Goal: Task Accomplishment & Management: Manage account settings

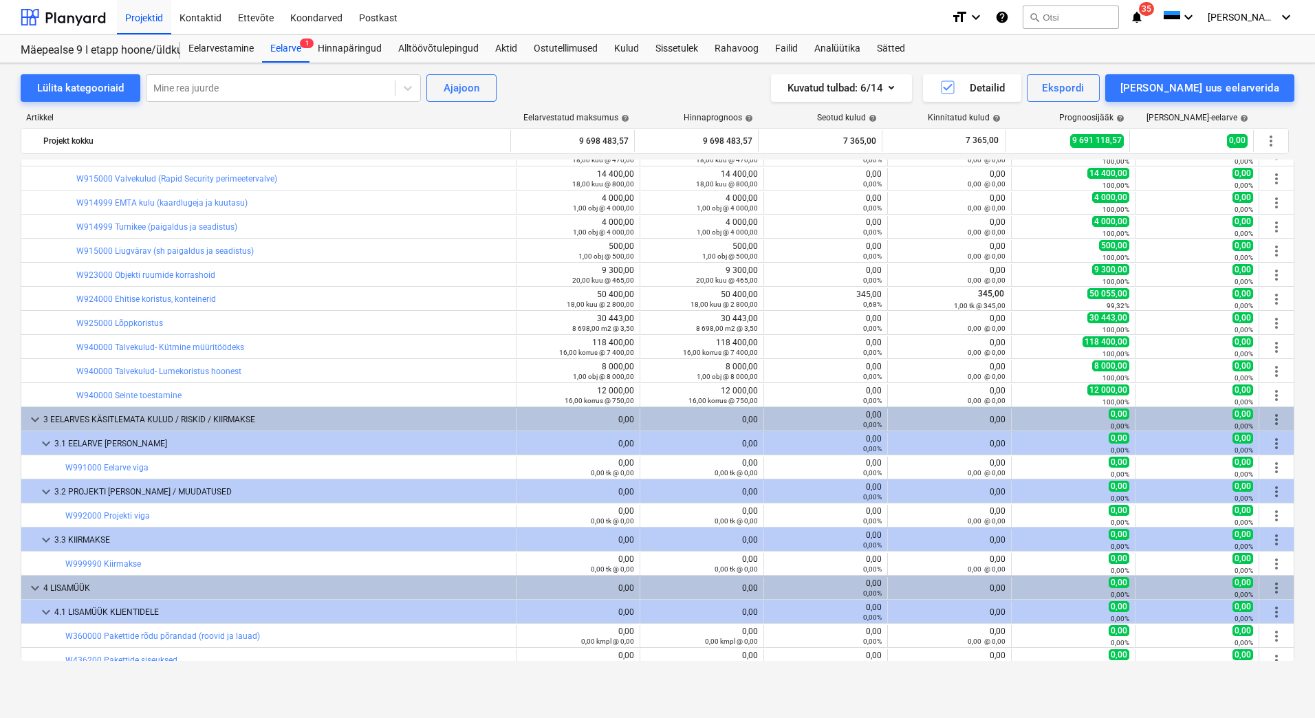
scroll to position [12163, 0]
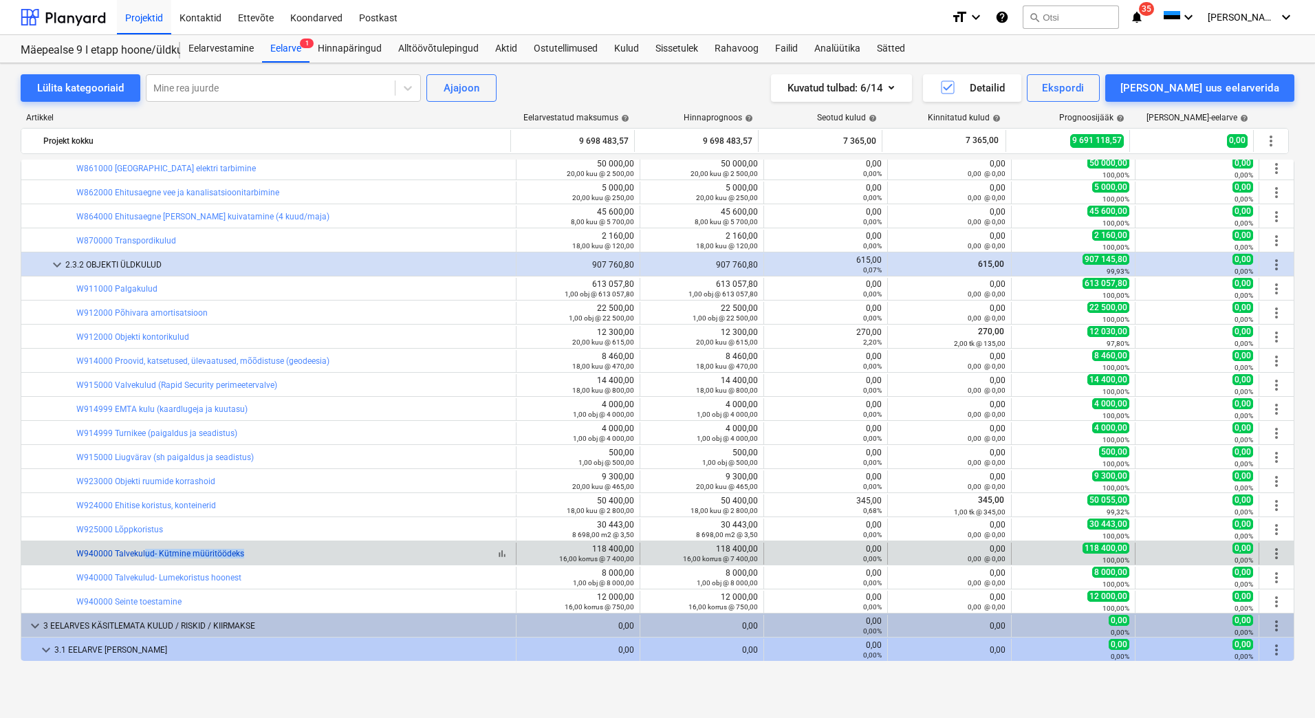
click at [143, 556] on div "bar_chart W940000 Talvekulud- Kütmine müüritöödeks" at bounding box center [293, 554] width 434 height 10
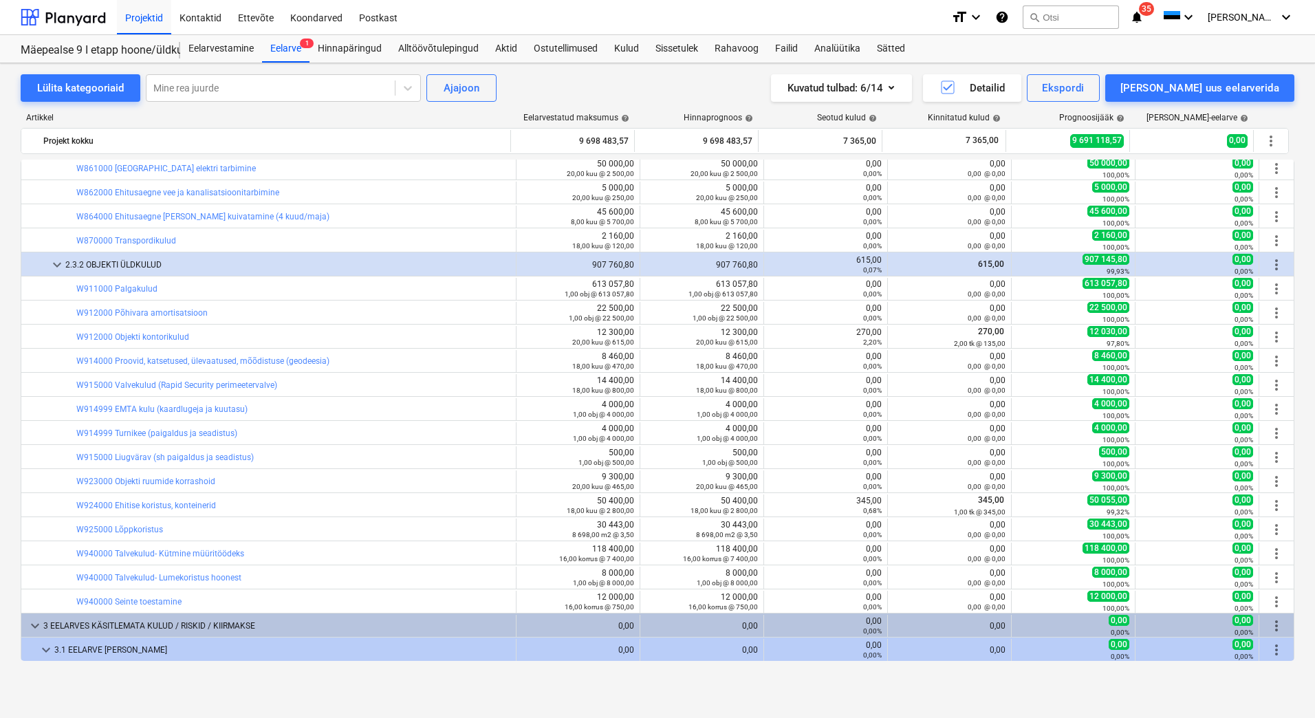
click at [11, 563] on div "Lülita kategooriaid Mine rea juurde Ajajoon Kuvatud tulbad : 6/14 Detailid Eksp…" at bounding box center [657, 375] width 1315 height 625
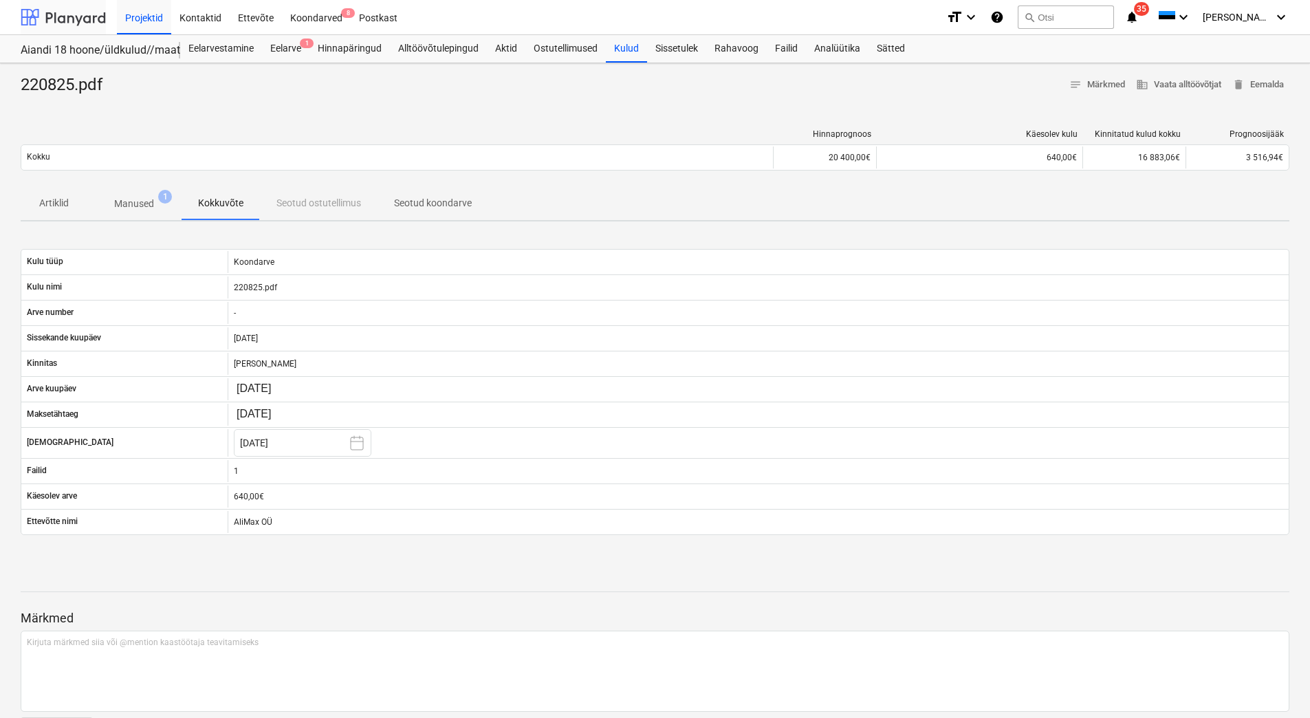
click at [72, 15] on div at bounding box center [63, 17] width 85 height 34
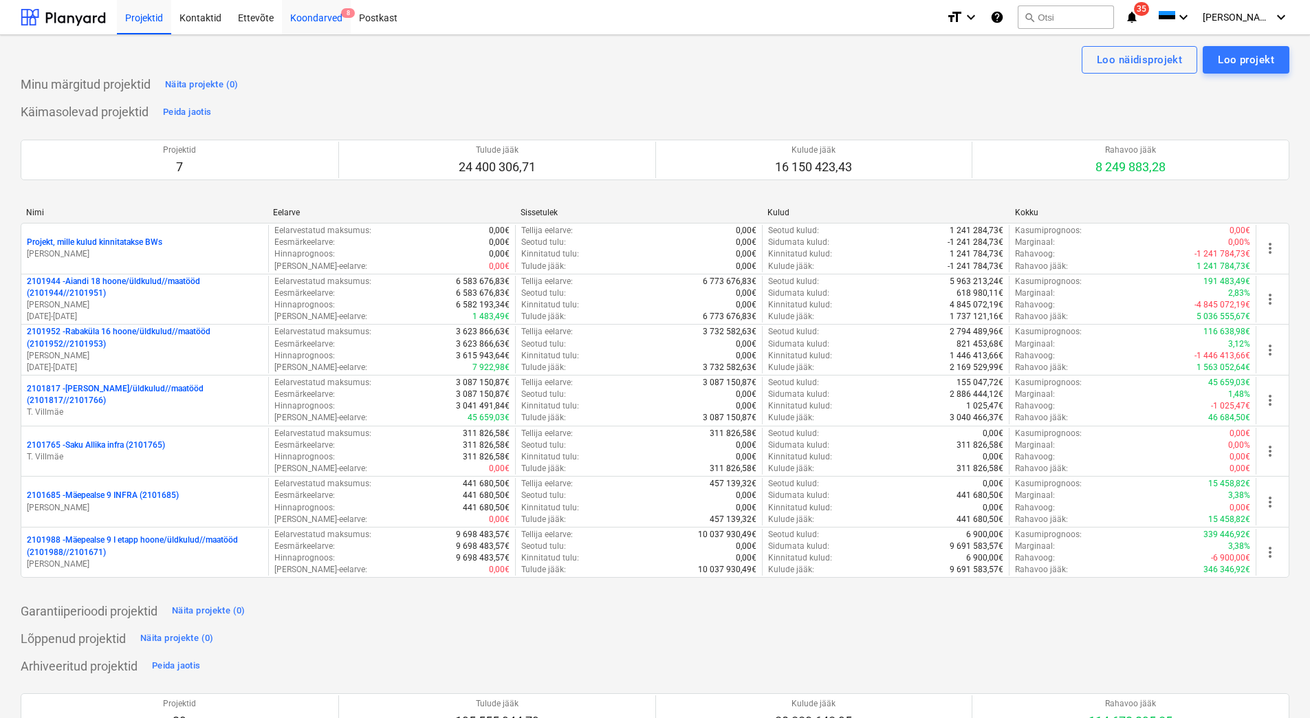
click at [315, 17] on div "Koondarved 8" at bounding box center [316, 16] width 69 height 35
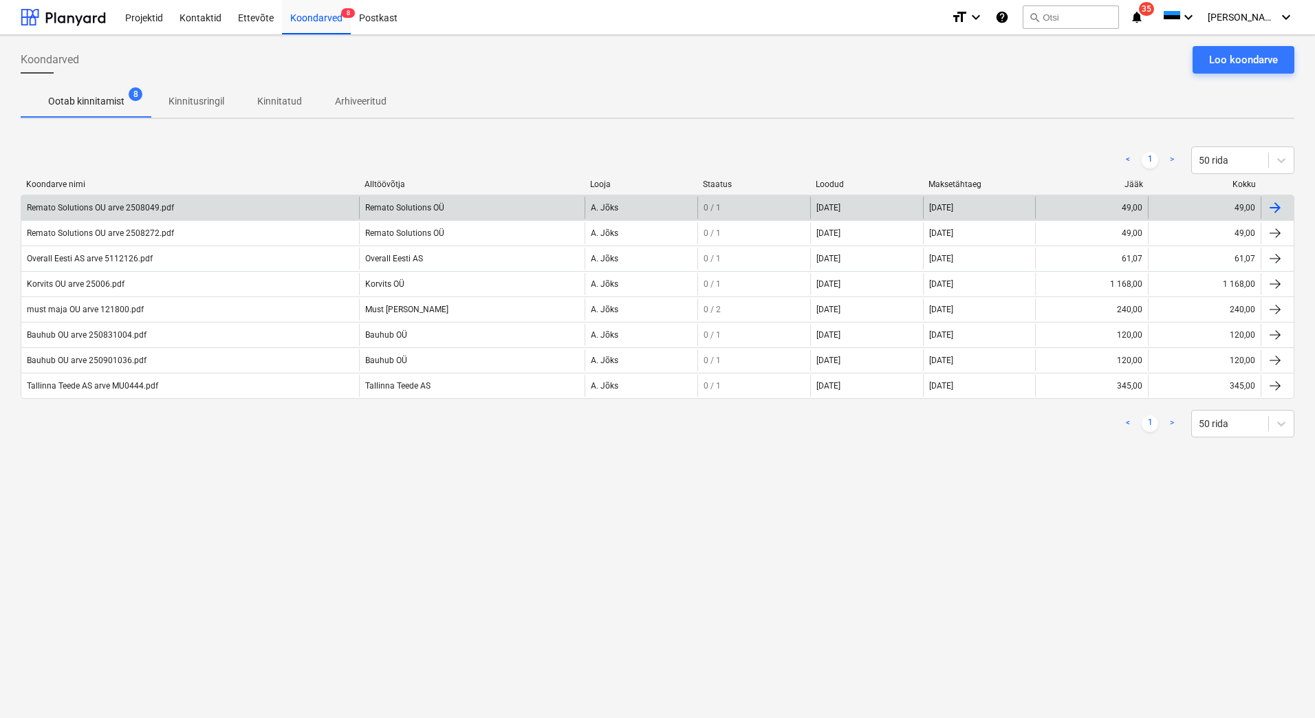
click at [81, 207] on div "Remato Solutions OU arve 2508049.pdf" at bounding box center [100, 208] width 147 height 10
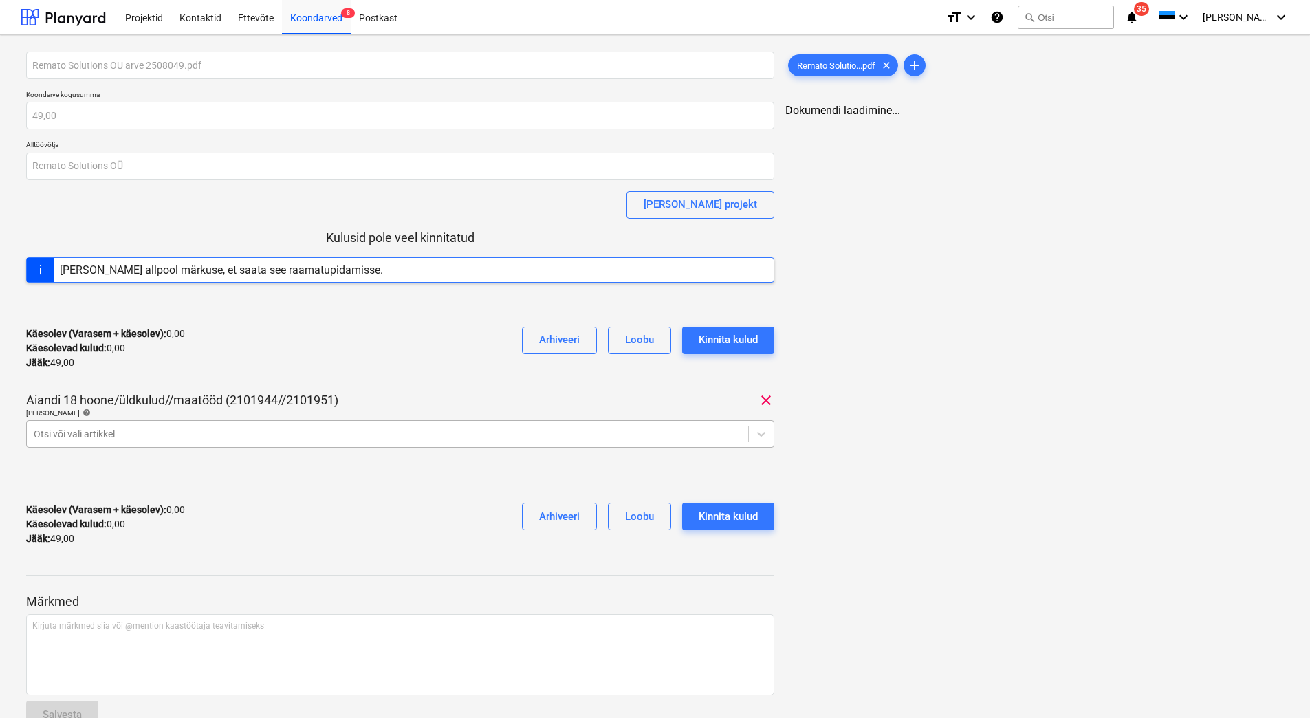
click at [67, 436] on div at bounding box center [388, 434] width 708 height 14
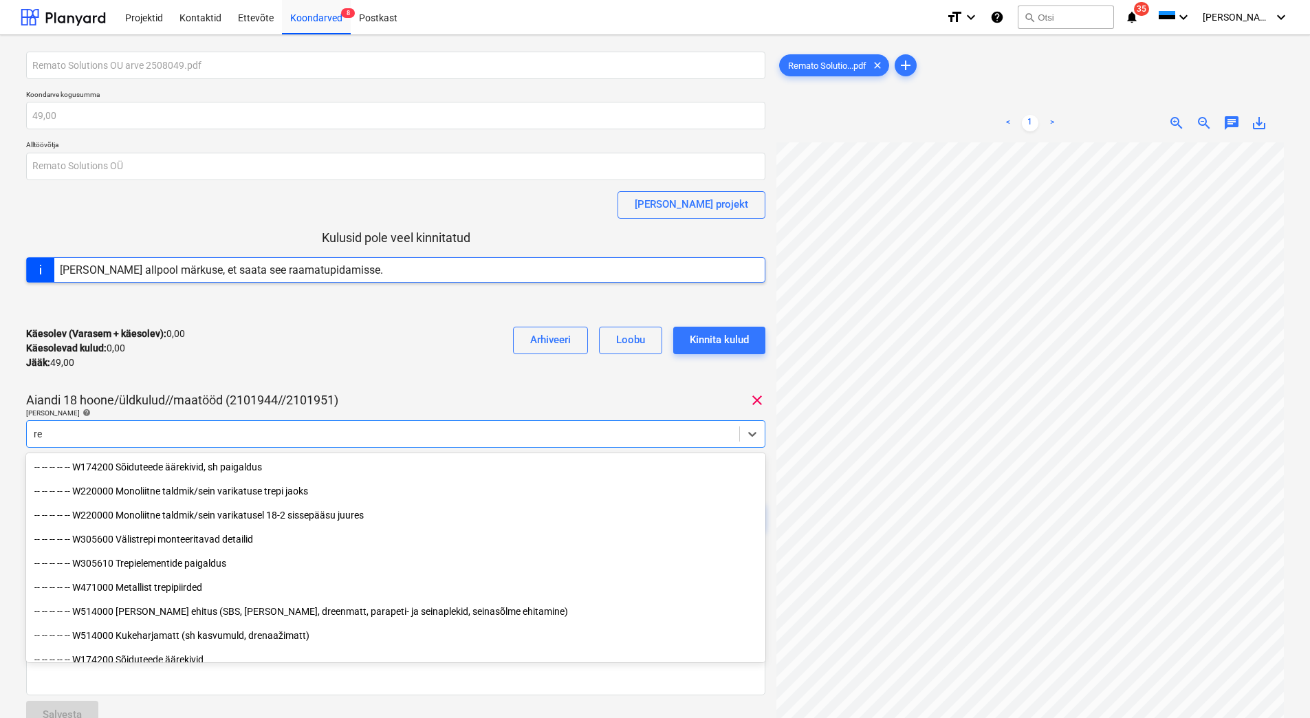
type input "r"
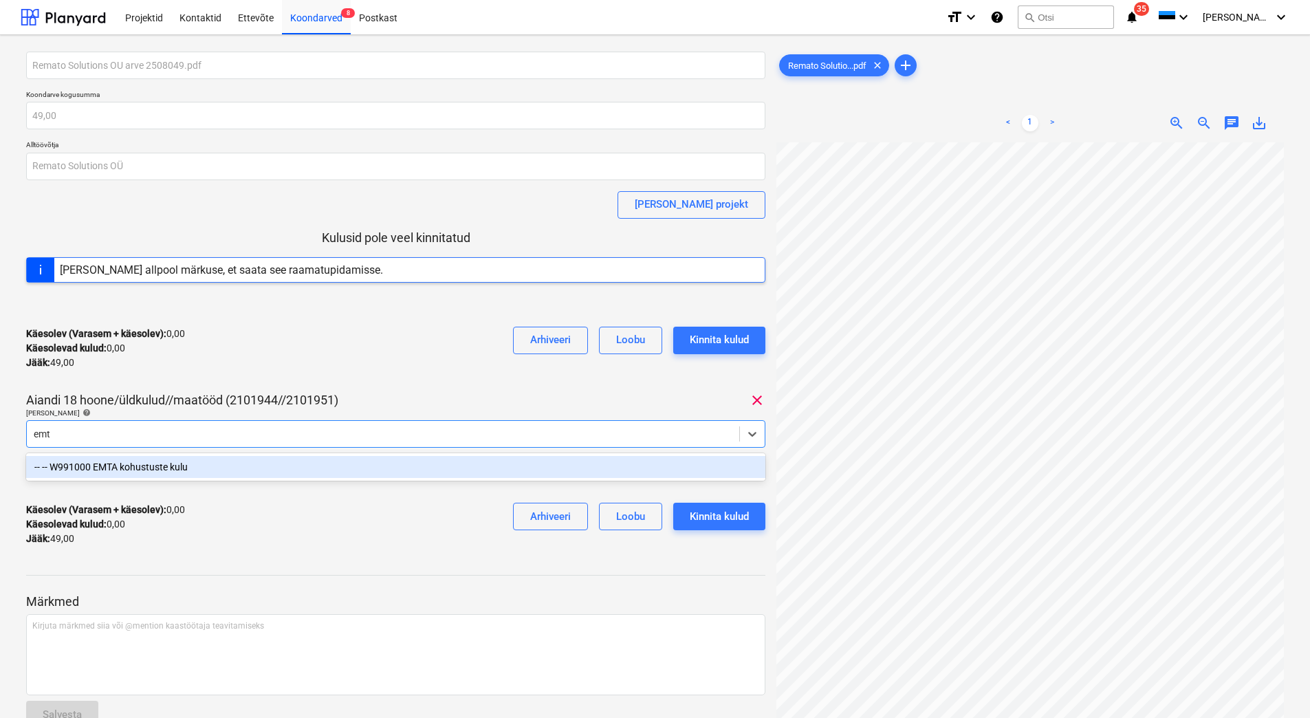
type input "emta"
click at [182, 465] on div "-- -- W991000 EMTA kohustuste kulu" at bounding box center [396, 467] width 740 height 22
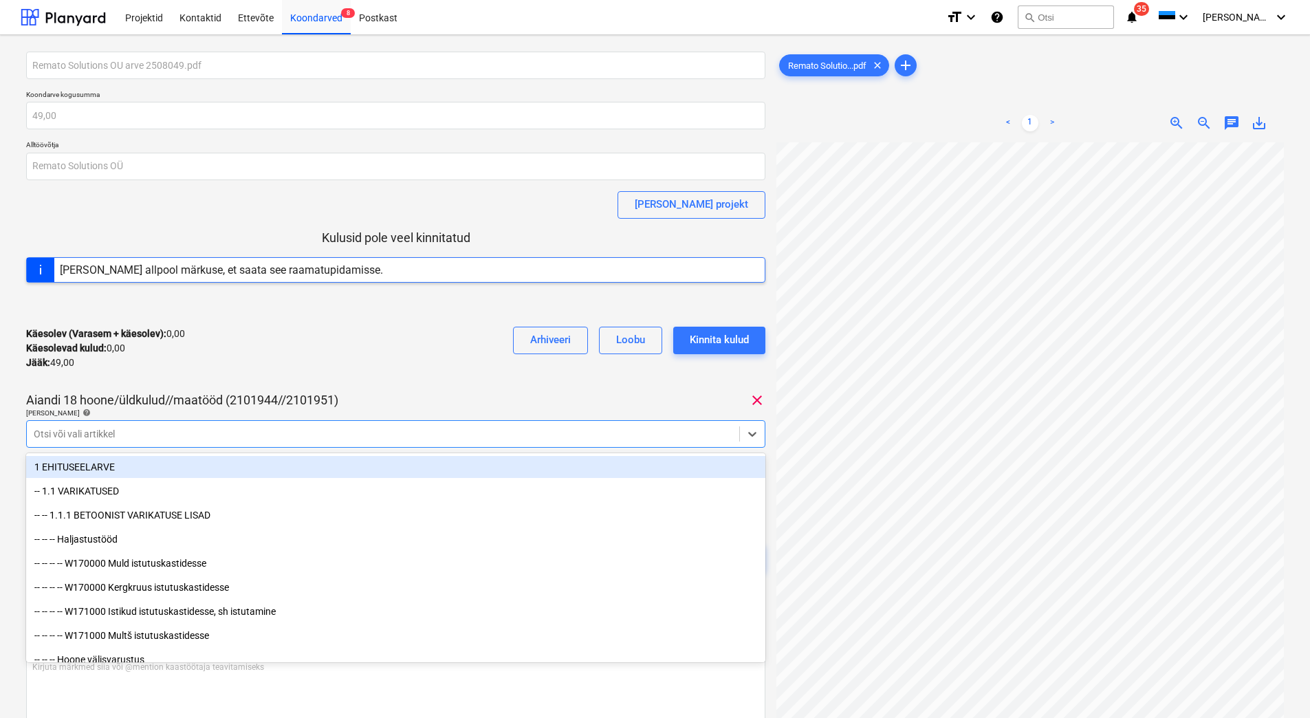
click at [291, 367] on div "Käesolev (Varasem + käesolev) : 0,00 Käesolevad kulud : 0,00 Jääk : 49,00 Arhiv…" at bounding box center [396, 348] width 740 height 65
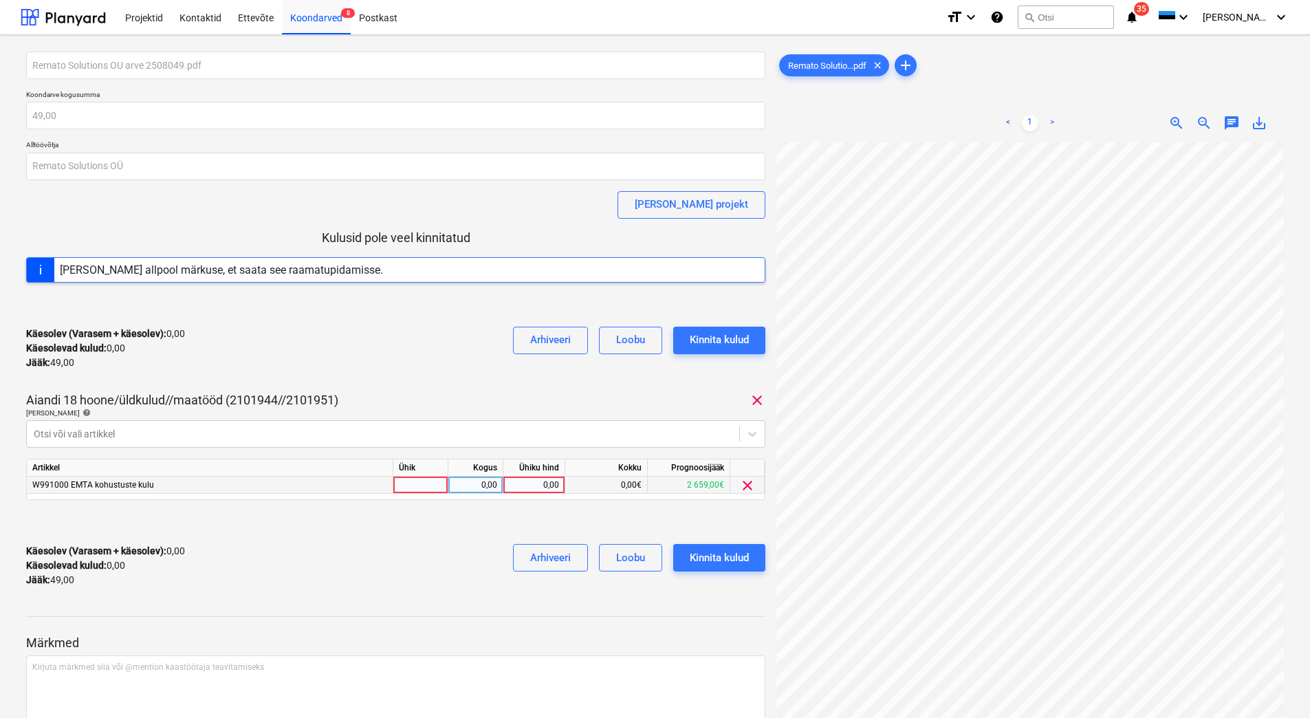
click at [529, 486] on div "0,00" at bounding box center [534, 485] width 50 height 17
type input "49"
click at [430, 549] on div "Käesolev (Varasem + käesolev) : 0,00 Käesolevad kulud : 0,00 Jääk : 49,00 Arhiv…" at bounding box center [396, 565] width 740 height 65
click at [737, 555] on div "Kinnita kulud" at bounding box center [719, 558] width 59 height 18
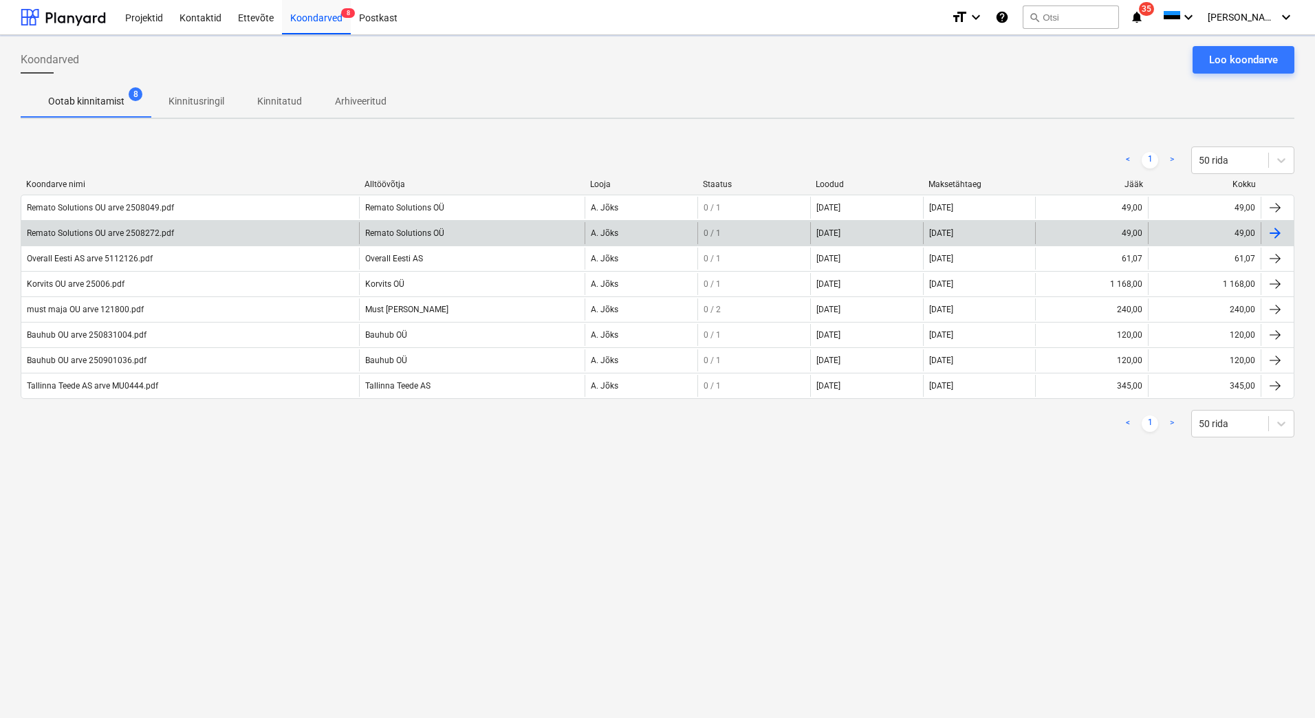
click at [122, 239] on div "Remato Solutions OU arve 2508272.pdf" at bounding box center [190, 233] width 338 height 22
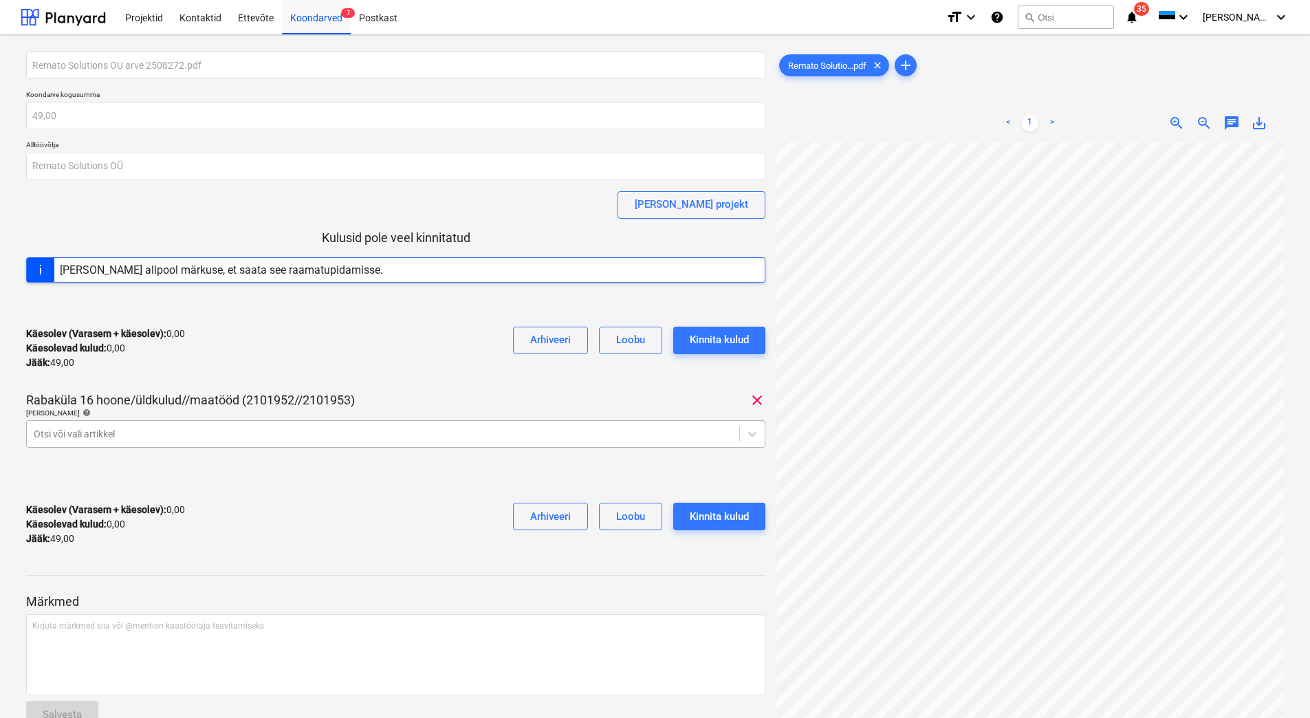
click at [140, 431] on div at bounding box center [383, 434] width 699 height 14
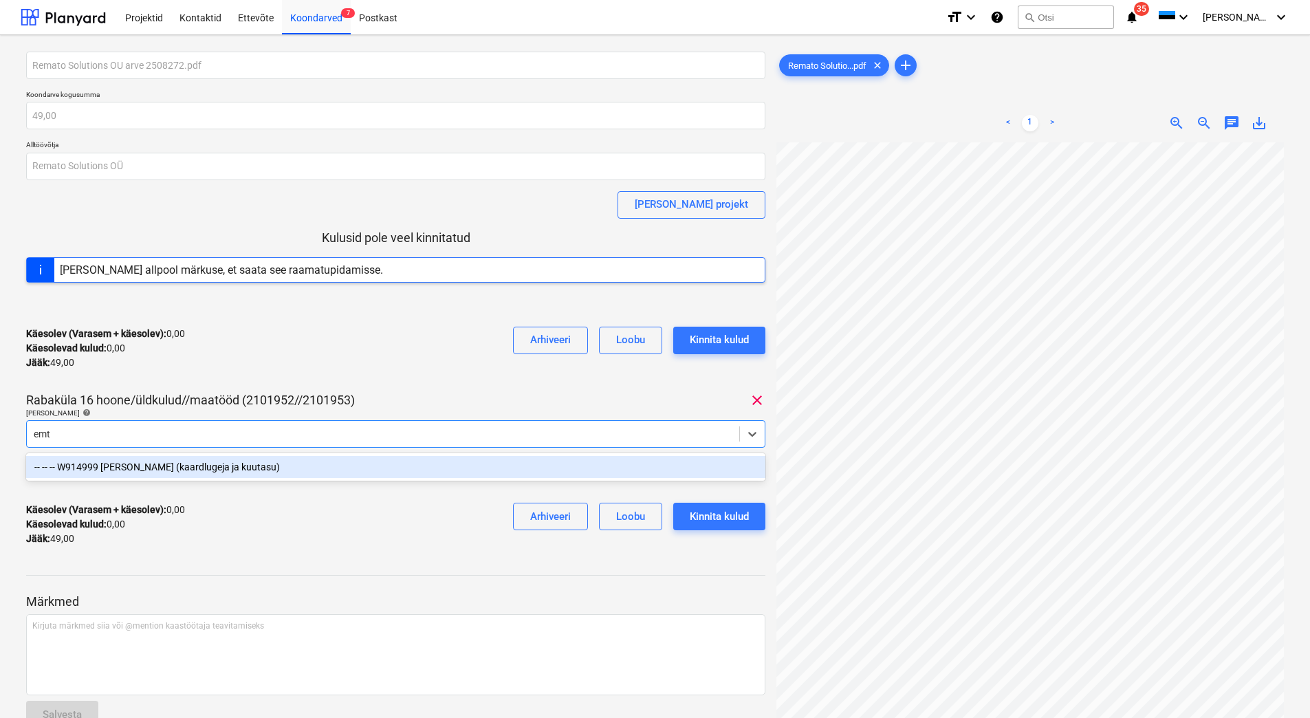
type input "emta"
click at [222, 469] on div "-- -- -- W914999 [PERSON_NAME] (kaardlugeja ja kuutasu)" at bounding box center [396, 467] width 740 height 22
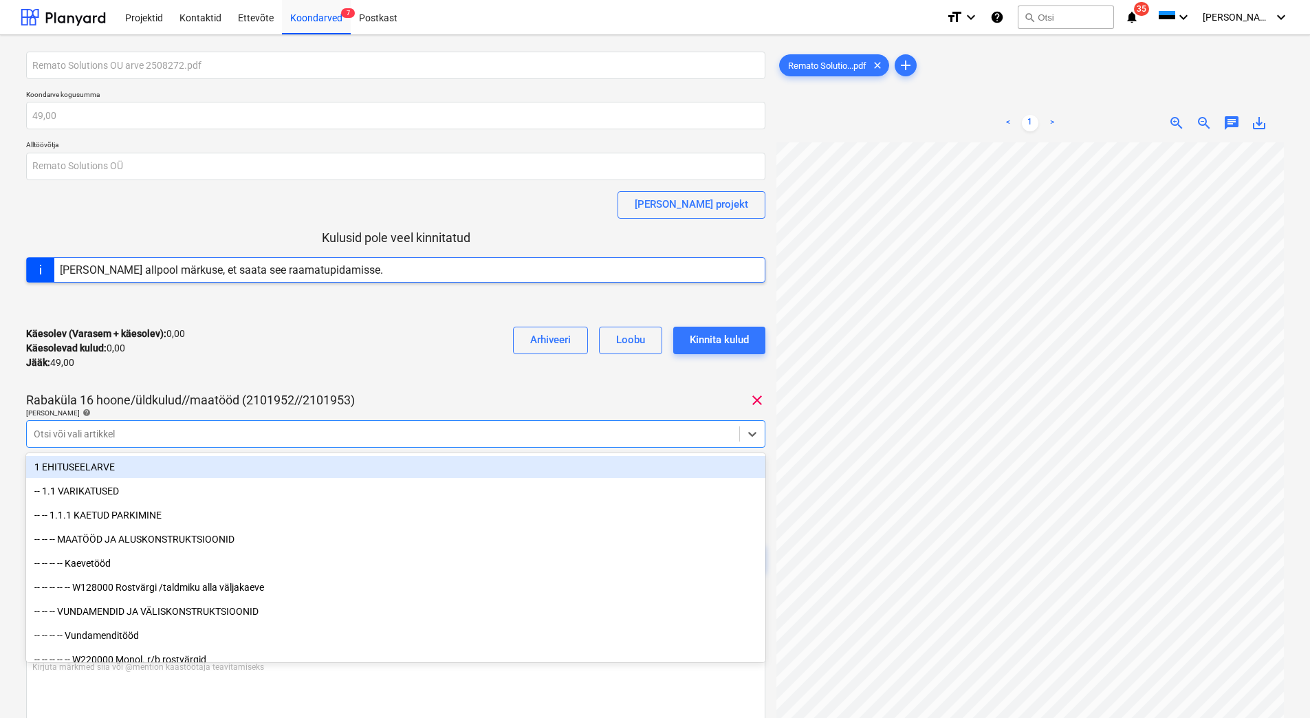
click at [277, 365] on div "Käesolev (Varasem + käesolev) : 0,00 Käesolevad kulud : 0,00 Jääk : 49,00 Arhiv…" at bounding box center [396, 348] width 740 height 65
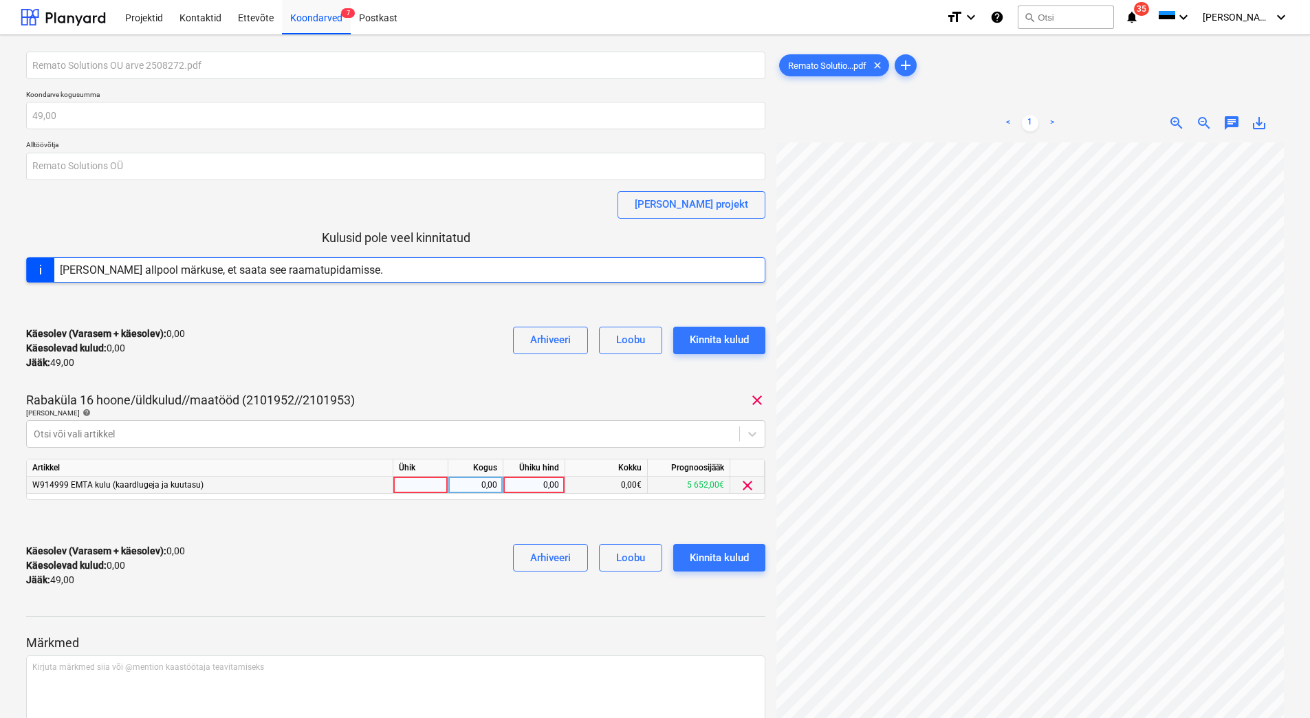
click at [537, 484] on div "0,00" at bounding box center [534, 485] width 50 height 17
type input "49"
click at [444, 535] on div "Käesolev (Varasem + käesolev) : 49,00 Käesolevad kulud : 49,00 Jääk : 0,00 Arhi…" at bounding box center [396, 565] width 740 height 65
click at [730, 557] on div "Kinnita kulud" at bounding box center [719, 558] width 59 height 18
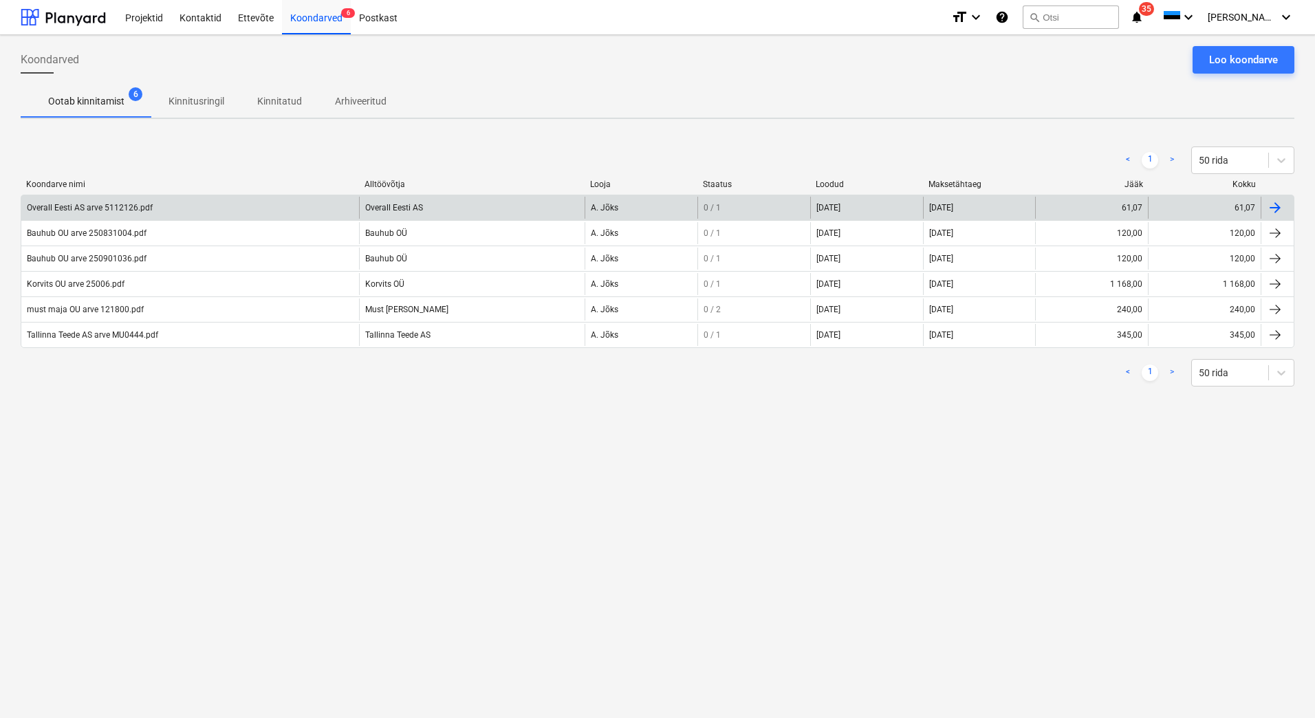
click at [153, 212] on div "Overall Eesti AS arve 5112126.pdf" at bounding box center [91, 208] width 129 height 10
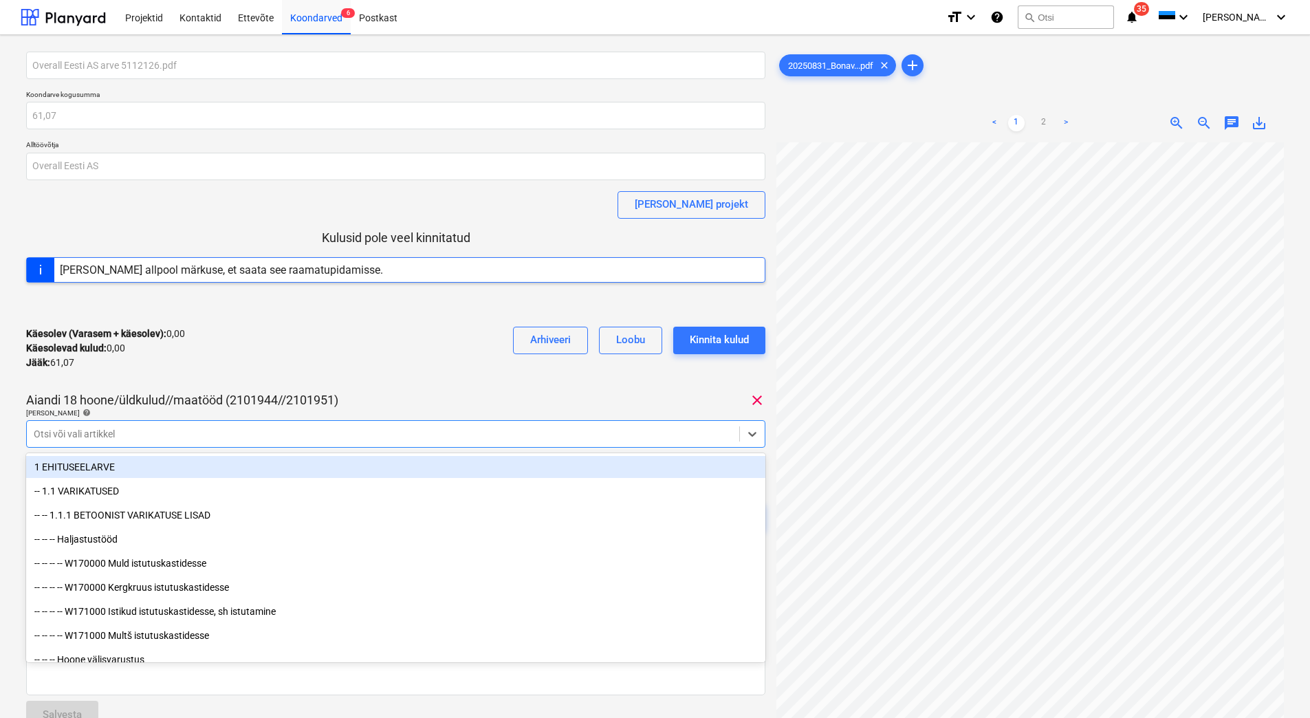
click at [116, 438] on div at bounding box center [383, 434] width 699 height 14
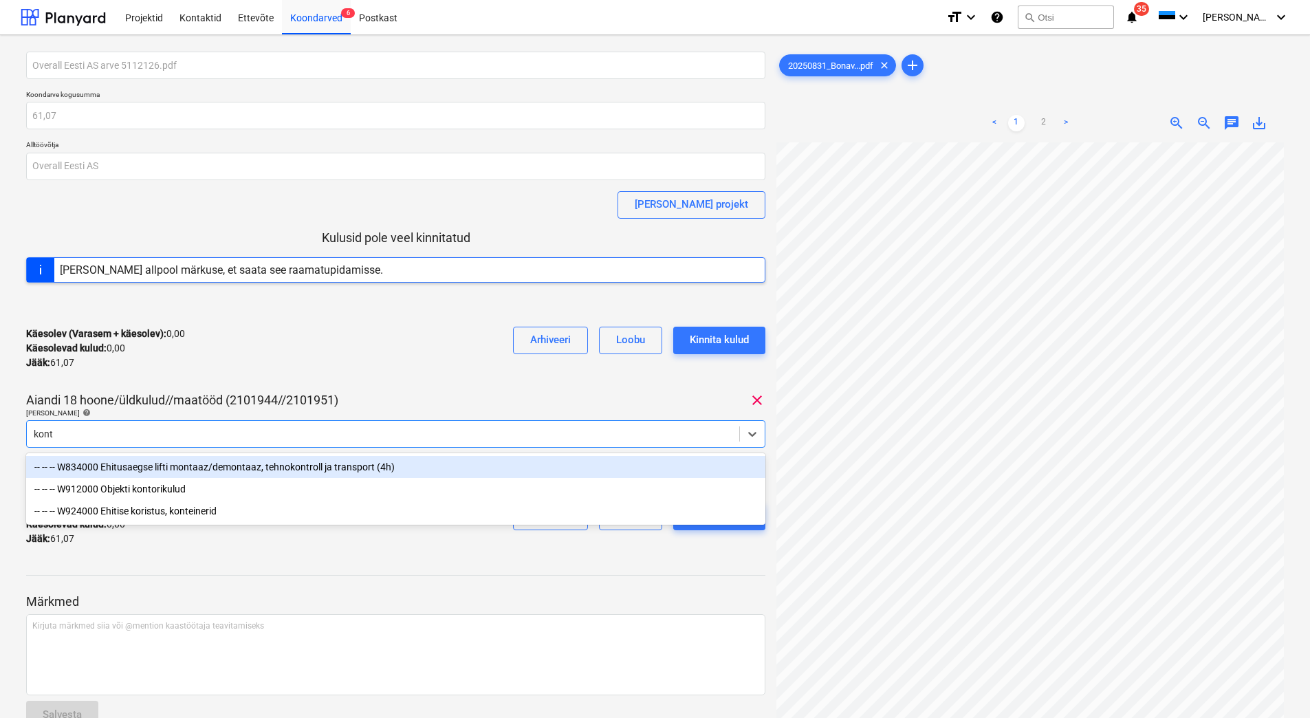
type input "konto"
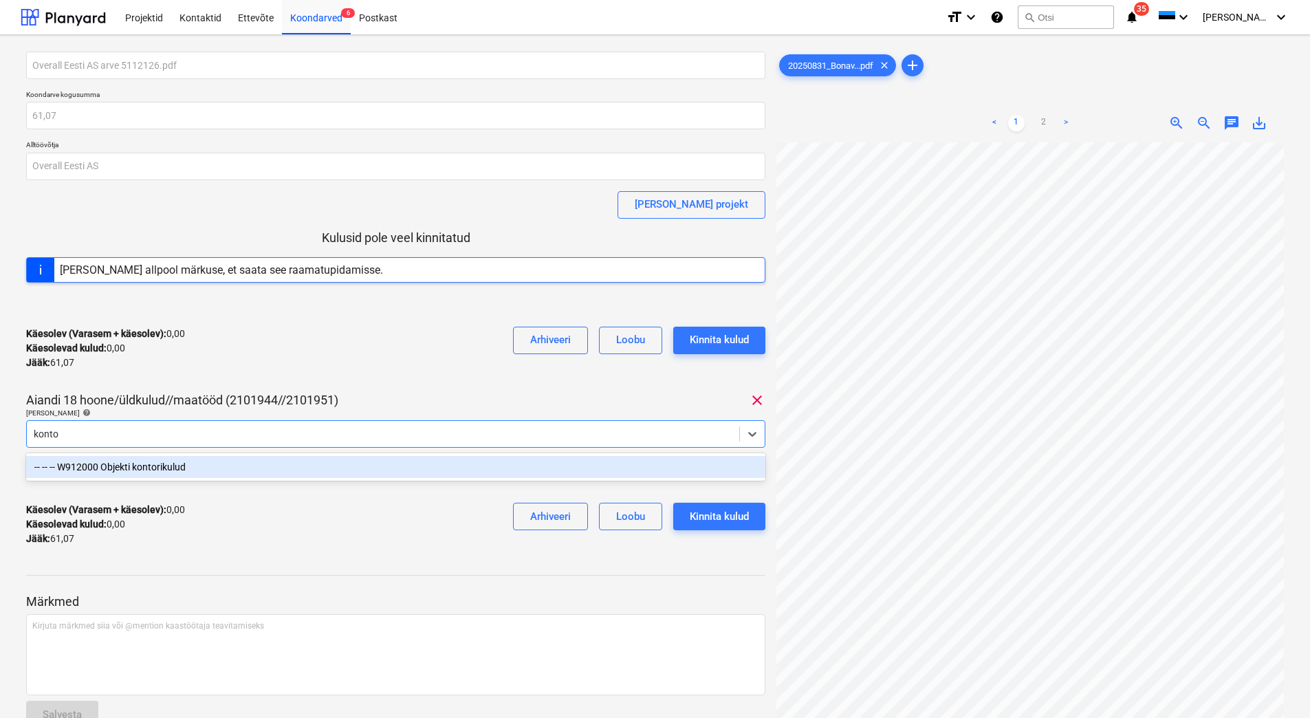
click at [133, 466] on div "-- -- -- W912000 Objekti kontorikulud" at bounding box center [396, 467] width 740 height 22
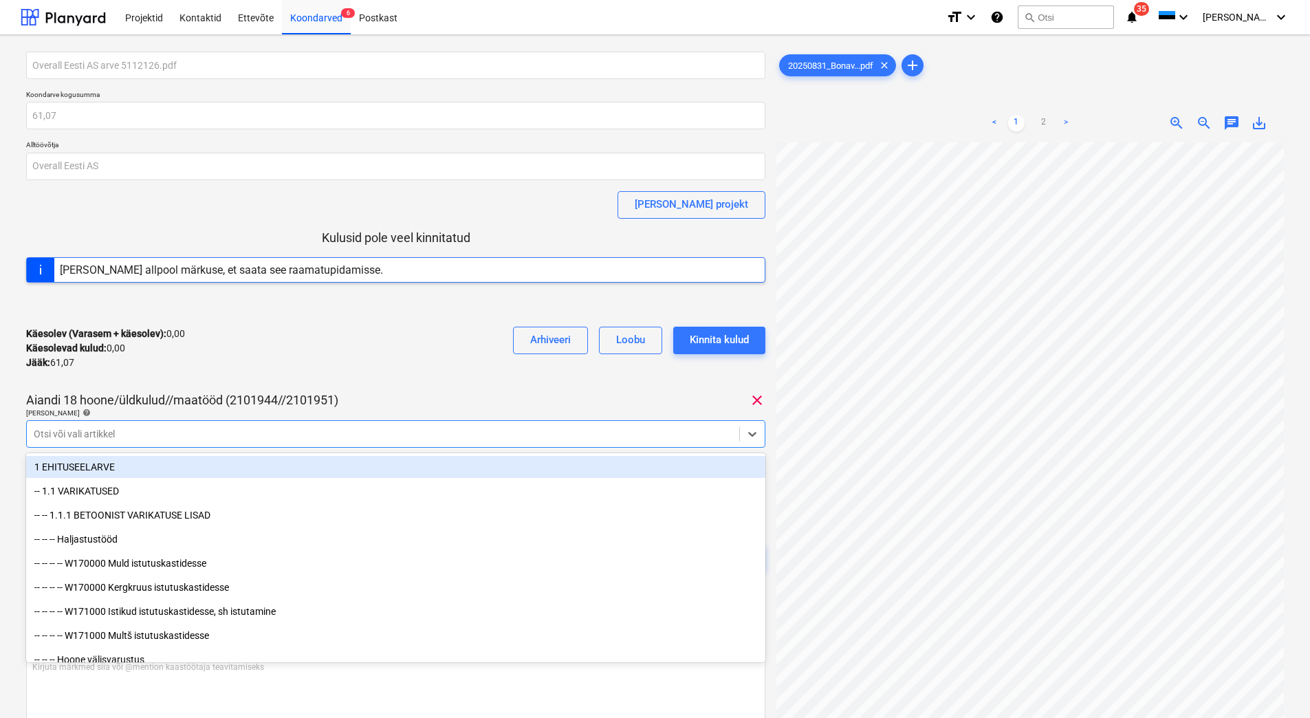
click at [269, 363] on div "Käesolev (Varasem + käesolev) : 0,00 Käesolevad kulud : 0,00 Jääk : 61,07 Arhiv…" at bounding box center [396, 348] width 740 height 65
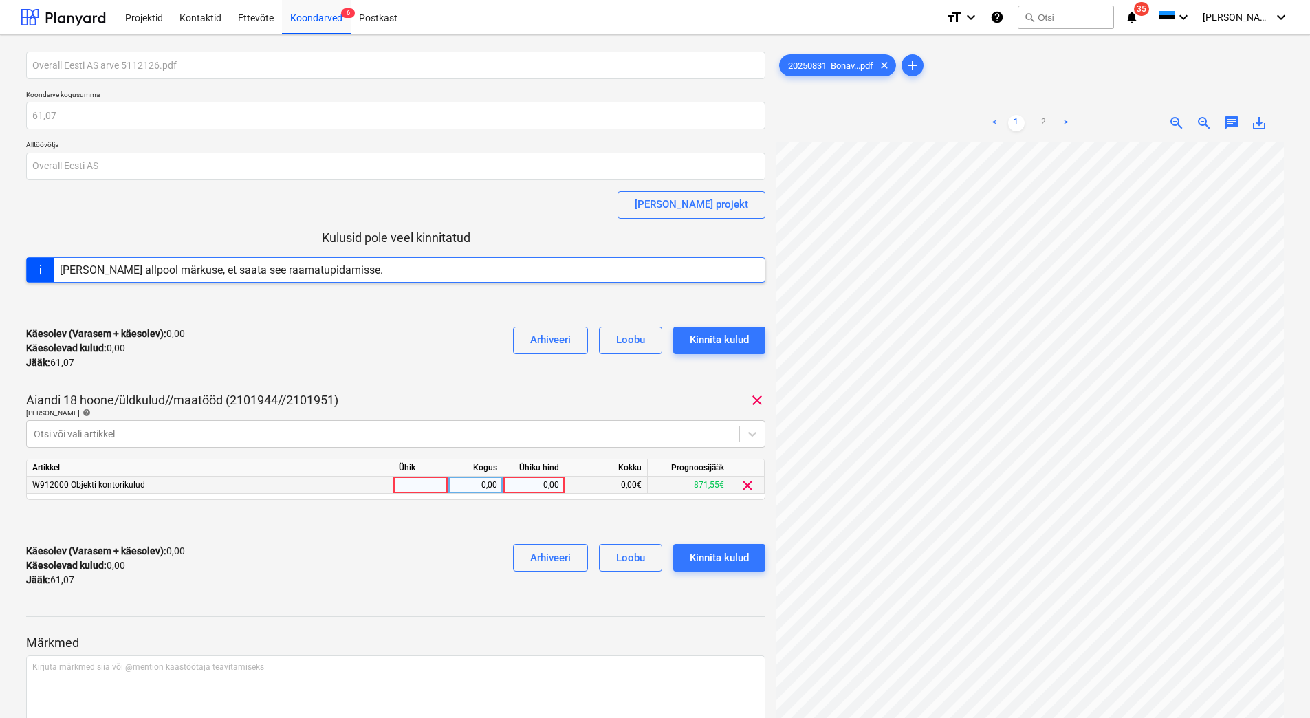
click at [535, 486] on div "0,00" at bounding box center [534, 485] width 50 height 17
type input "61,07"
click at [233, 546] on div "Käesolev (Varasem + käesolev) : 61,07 Käesolevad kulud : 61,07 Jääk : 0,00 Arhi…" at bounding box center [396, 565] width 740 height 65
click at [726, 565] on div "Kinnita kulud" at bounding box center [719, 558] width 59 height 18
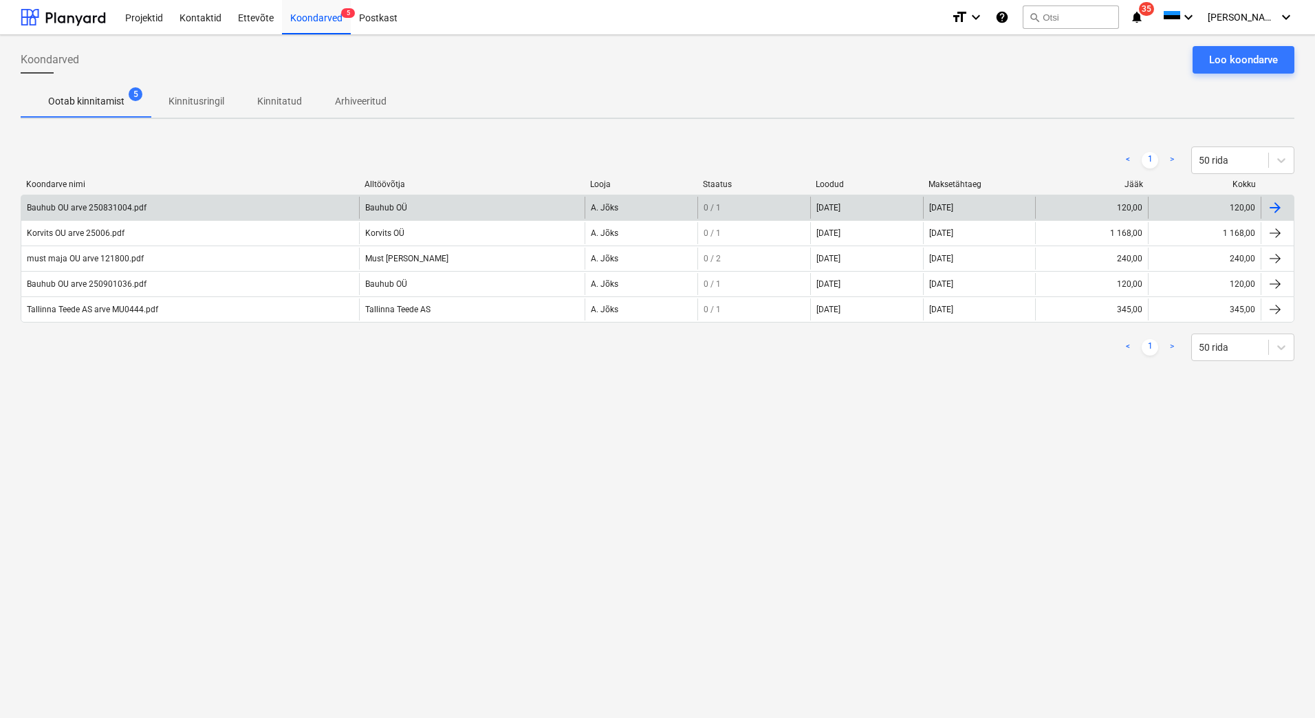
click at [107, 203] on div "Bauhub OU arve 250831004.pdf" at bounding box center [87, 208] width 120 height 10
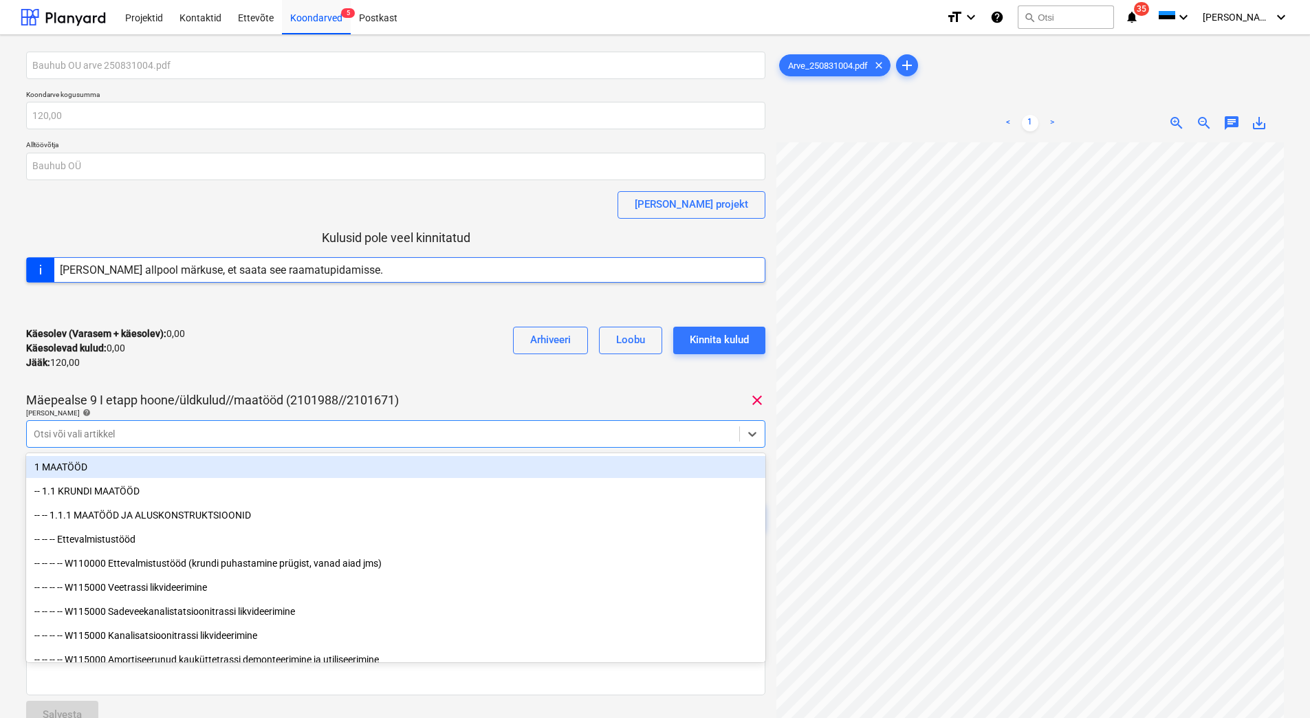
click at [136, 427] on div at bounding box center [383, 434] width 699 height 14
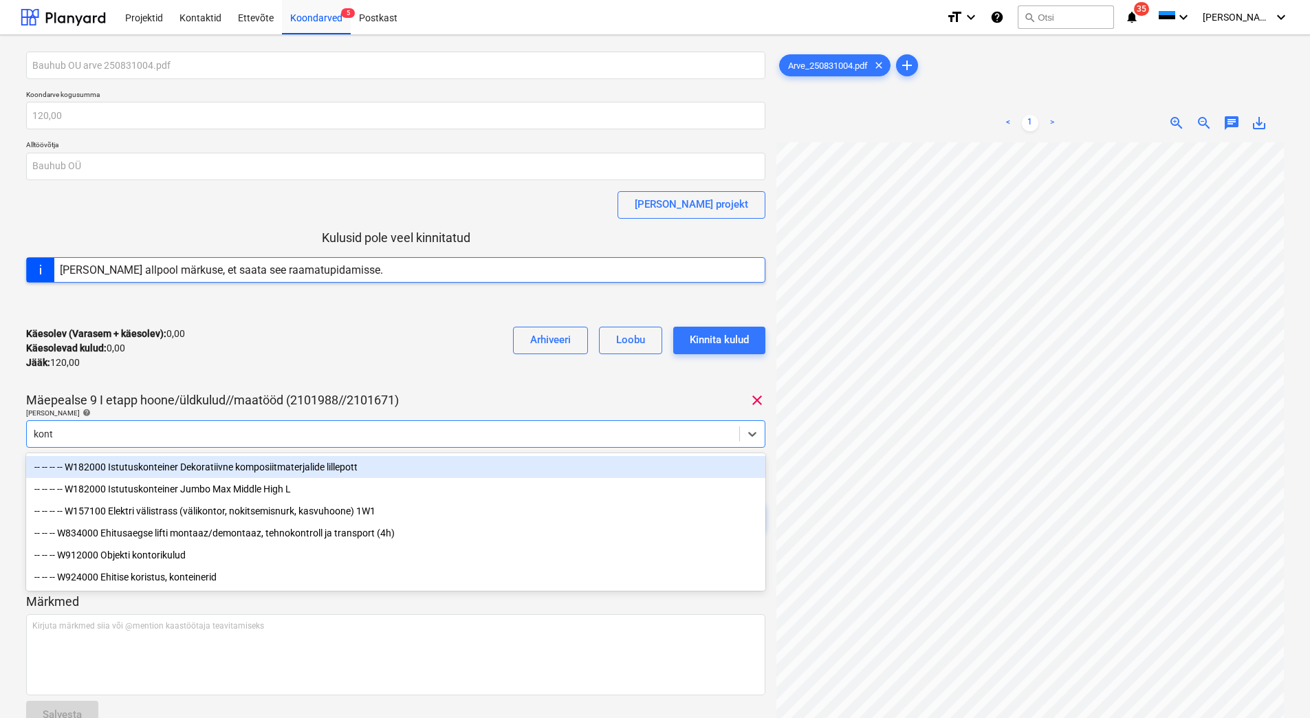
type input "konto"
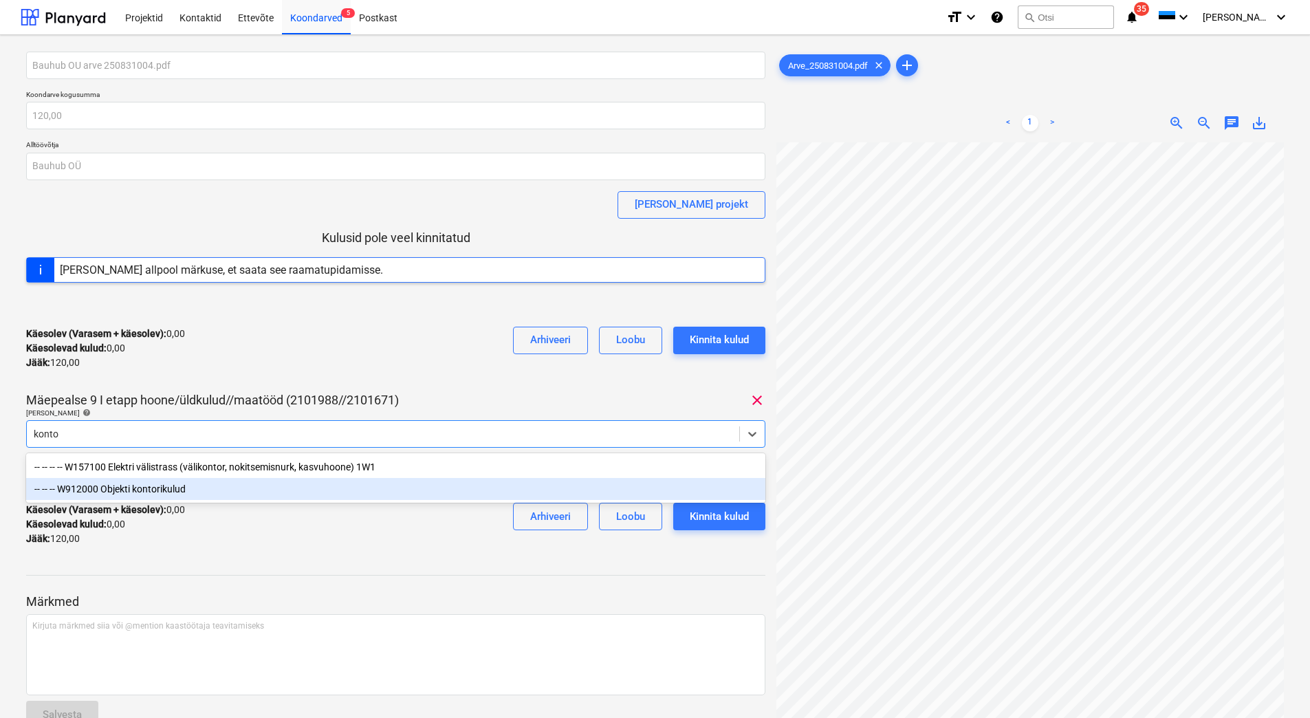
click at [136, 490] on div "-- -- -- W912000 Objekti kontorikulud" at bounding box center [396, 489] width 740 height 22
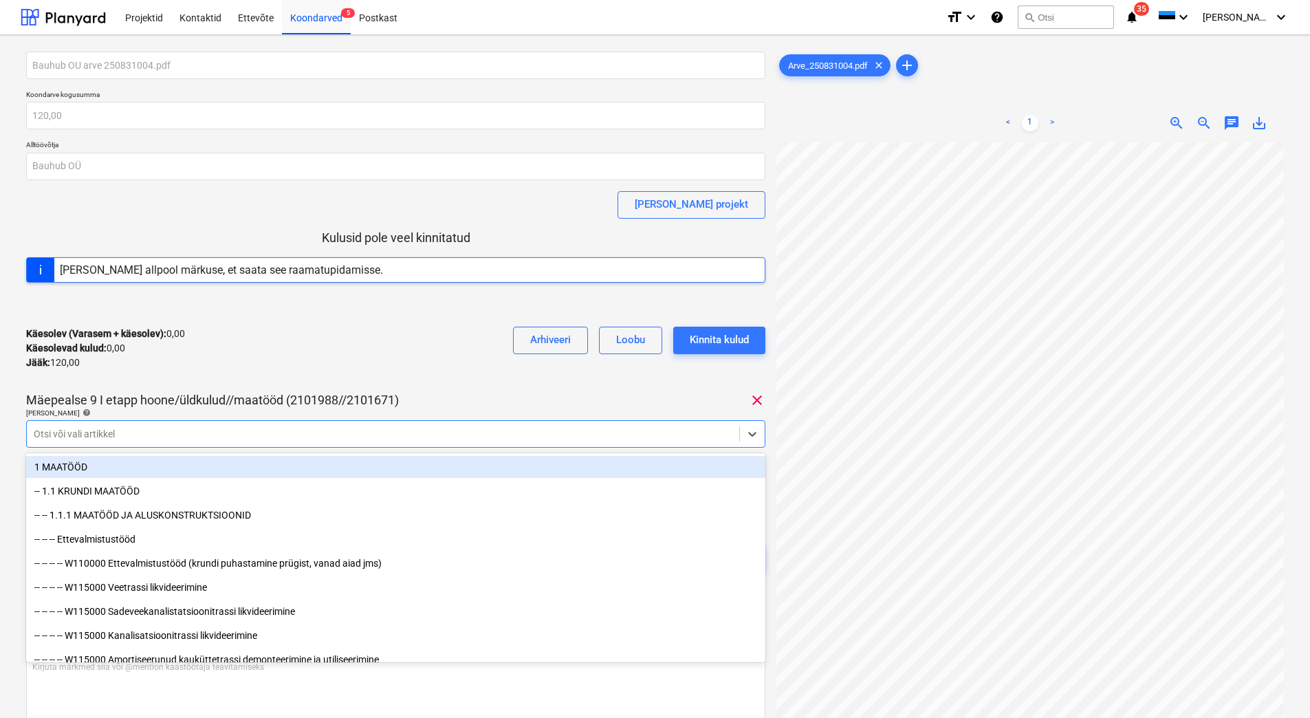
click at [233, 372] on div "Käesolev (Varasem + käesolev) : 0,00 Käesolevad kulud : 0,00 Jääk : 120,00 Arhi…" at bounding box center [396, 348] width 740 height 65
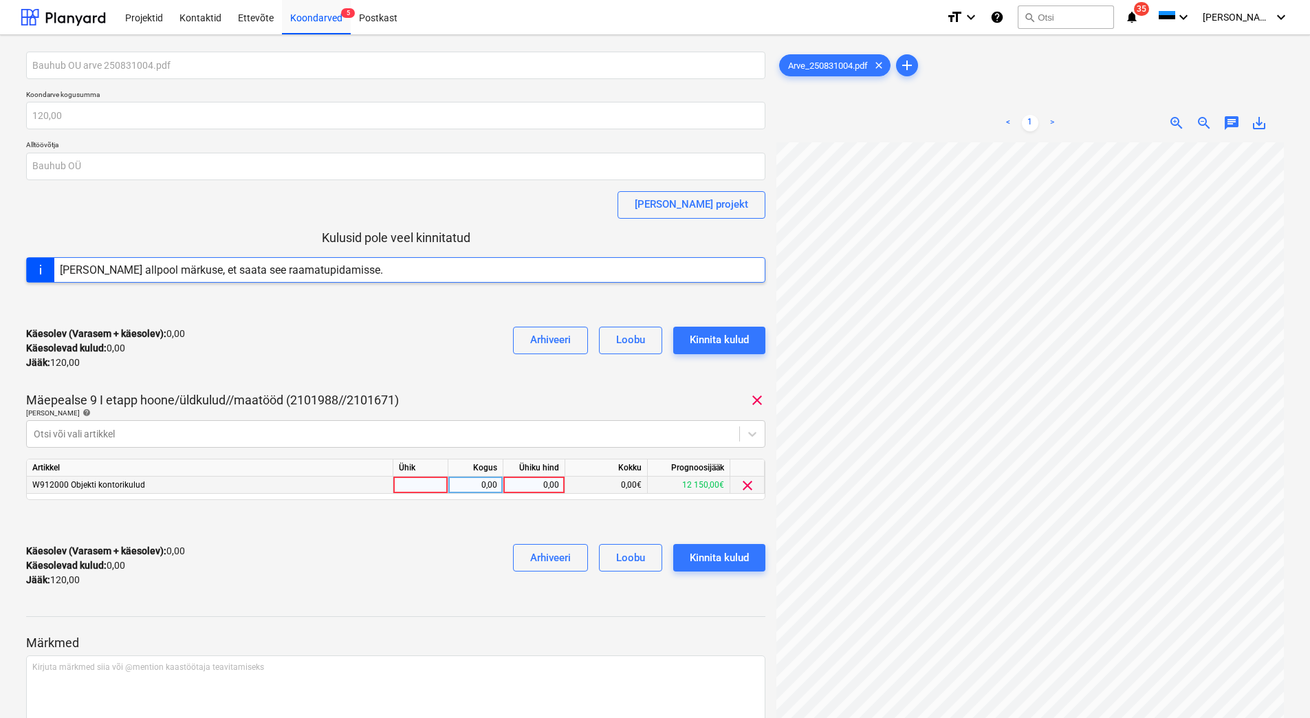
click at [531, 481] on div "0,00" at bounding box center [534, 485] width 50 height 17
type input "120"
click at [411, 569] on div "Käesolev (Varasem + käesolev) : 0,00 Käesolevad kulud : 0,00 Jääk : 120,00 Arhi…" at bounding box center [396, 565] width 740 height 65
click at [712, 552] on div "Kinnita kulud" at bounding box center [719, 558] width 59 height 18
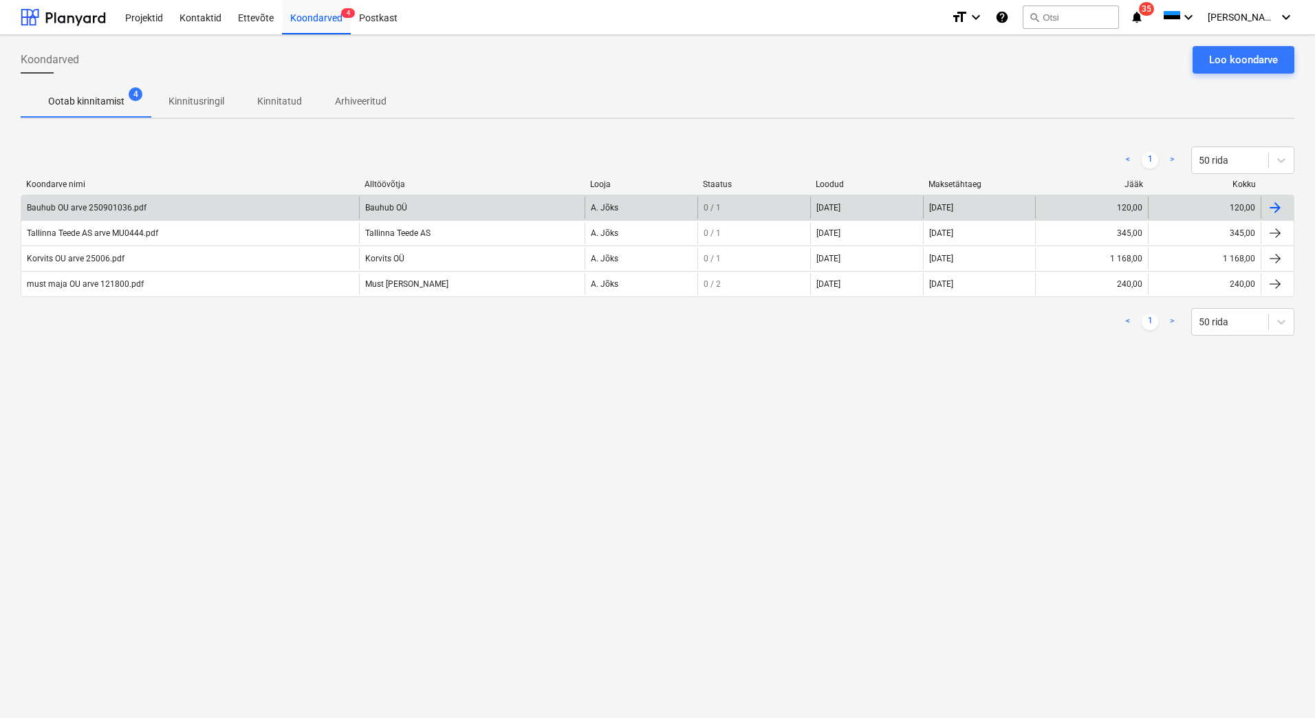
click at [121, 201] on div "Bauhub OU arve 250901036.pdf" at bounding box center [190, 208] width 338 height 22
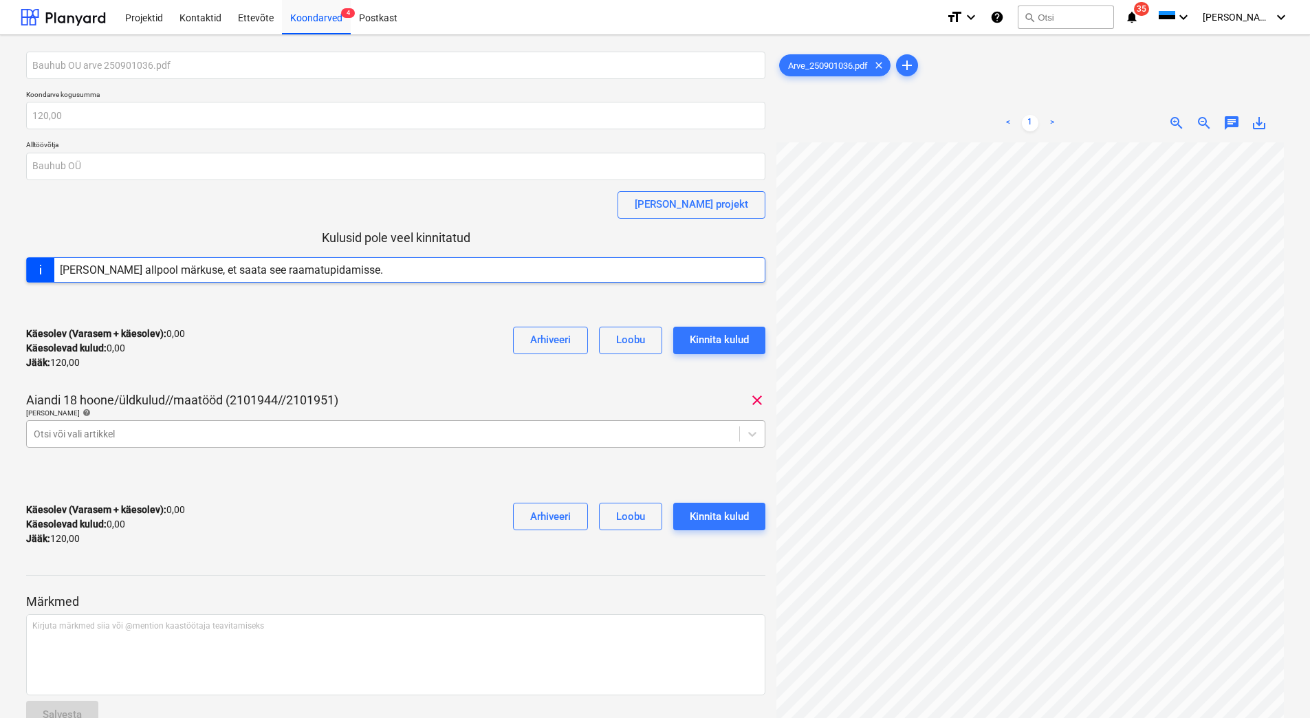
click at [138, 441] on div at bounding box center [383, 434] width 699 height 14
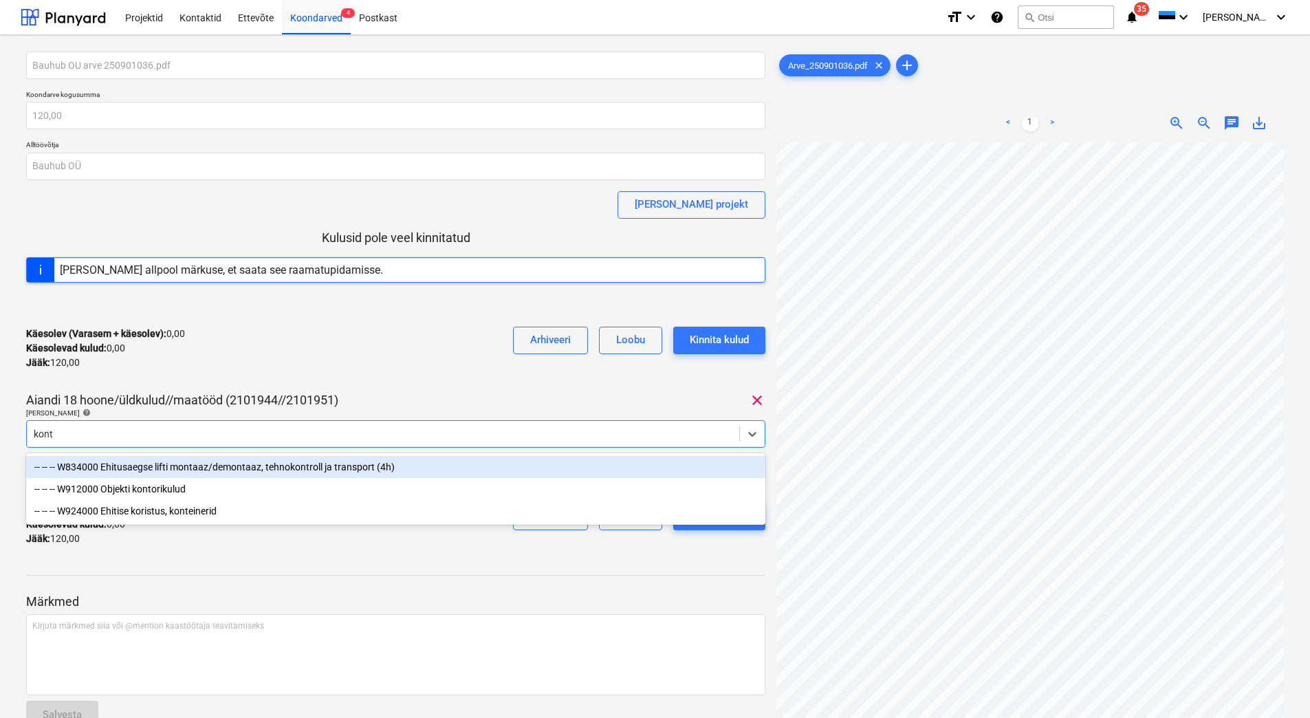
type input "konto"
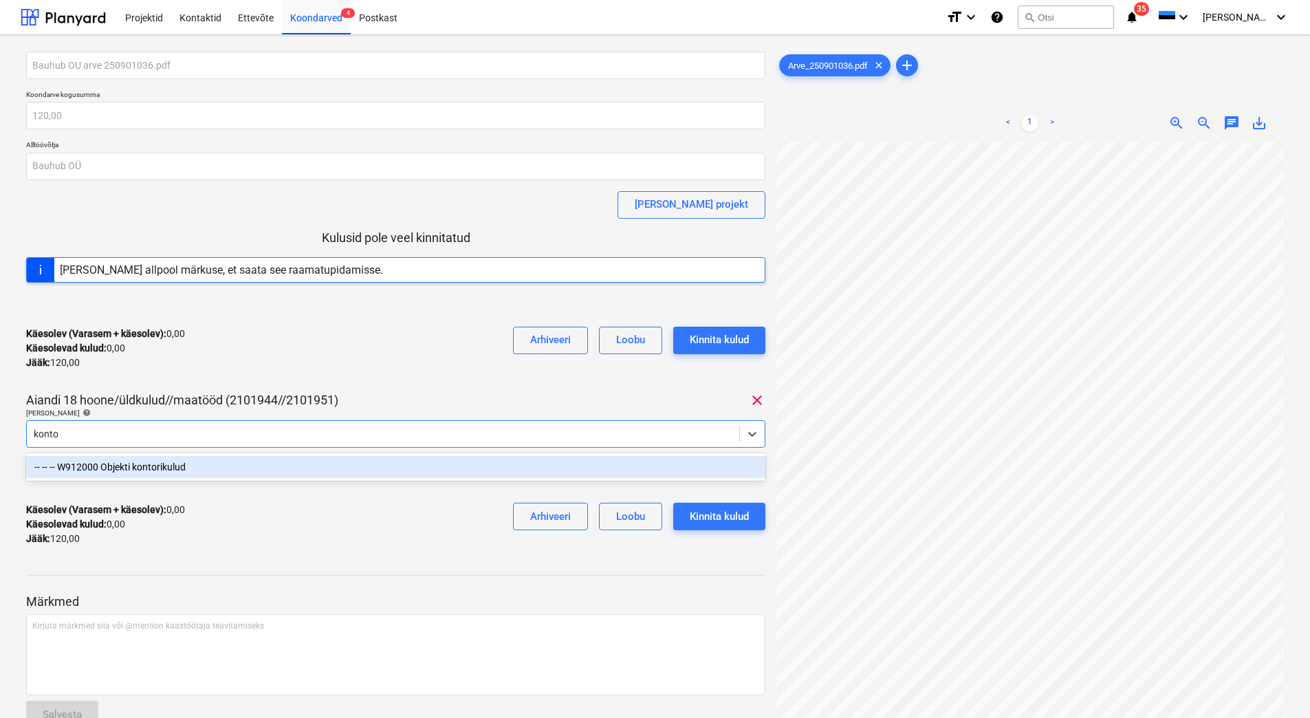
click at [147, 463] on div "-- -- -- W912000 Objekti kontorikulud" at bounding box center [396, 467] width 740 height 22
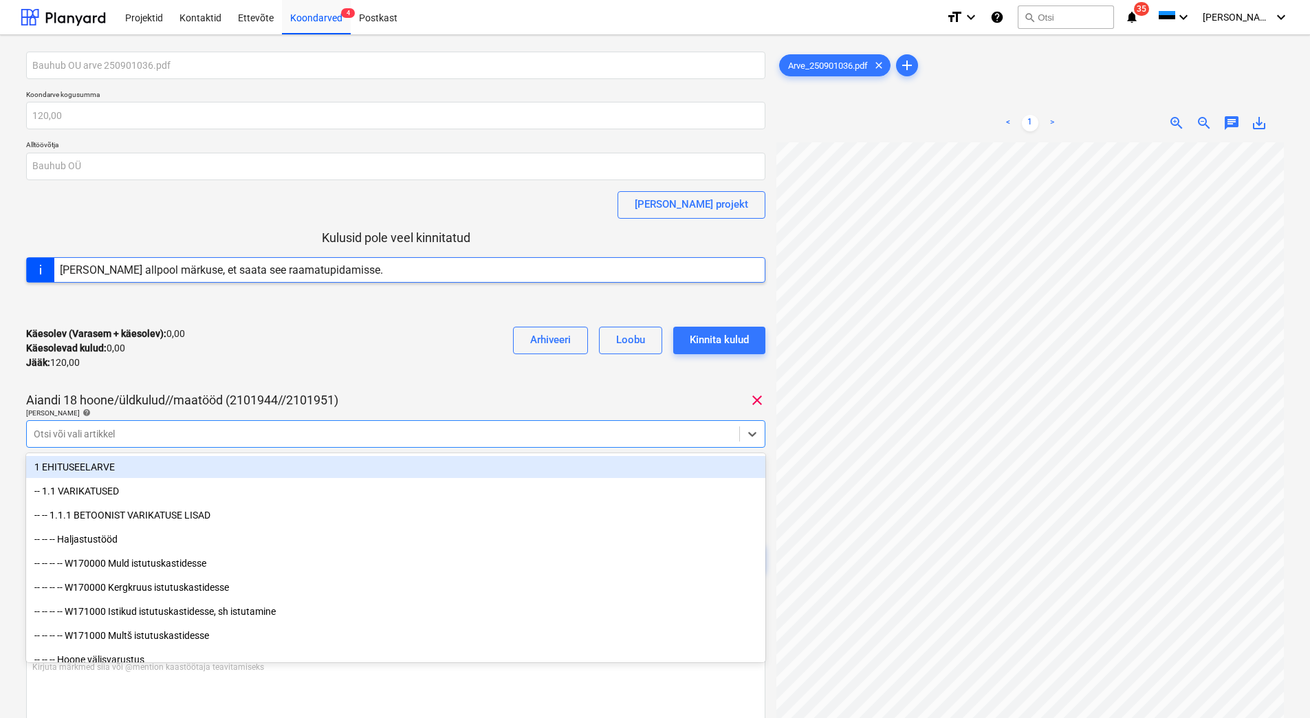
click at [215, 385] on div "Bauhub OU arve 250901036.pdf Koondarve kogusumma 120,00 Alltöövõtja Bauhub OÜ […" at bounding box center [396, 325] width 740 height 547
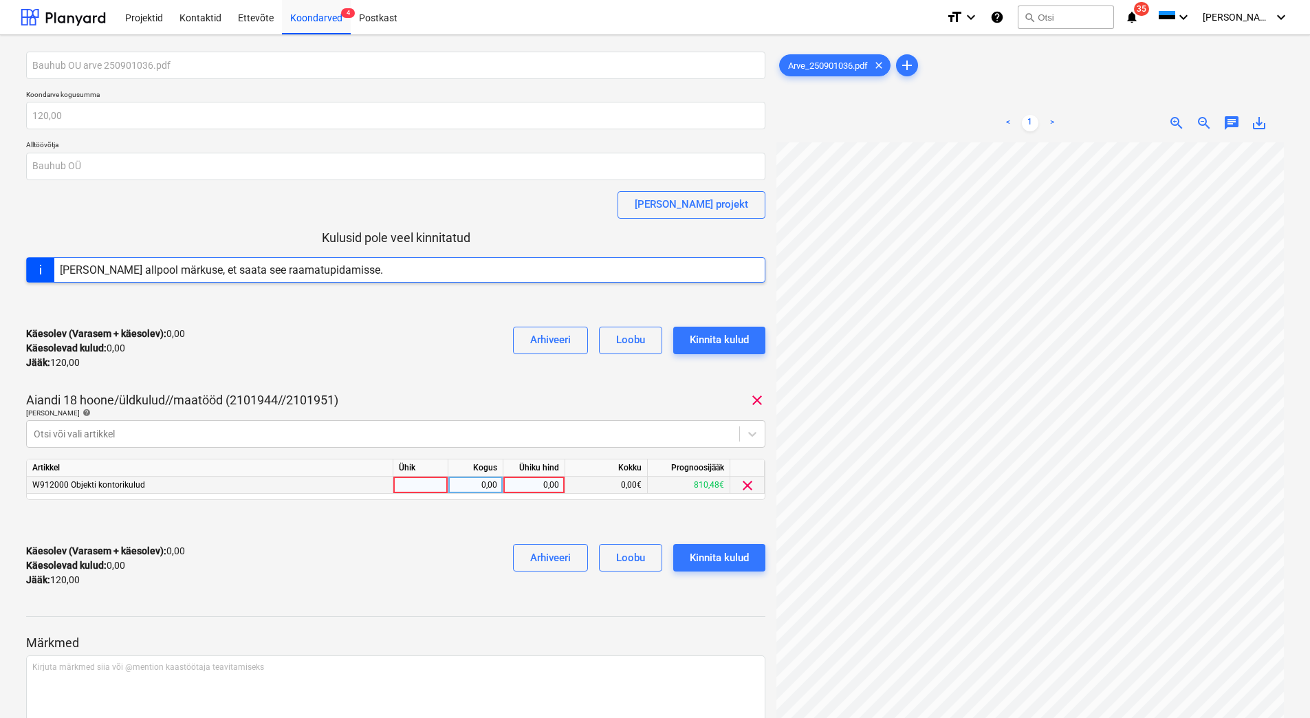
click at [537, 490] on div "0,00" at bounding box center [534, 485] width 50 height 17
type input "120"
click at [431, 550] on div "Käesolev (Varasem + käesolev) : 0,00 Käesolevad kulud : 0,00 Jääk : 120,00 Arhi…" at bounding box center [396, 565] width 740 height 65
click at [696, 557] on div "Kinnita kulud" at bounding box center [719, 558] width 59 height 18
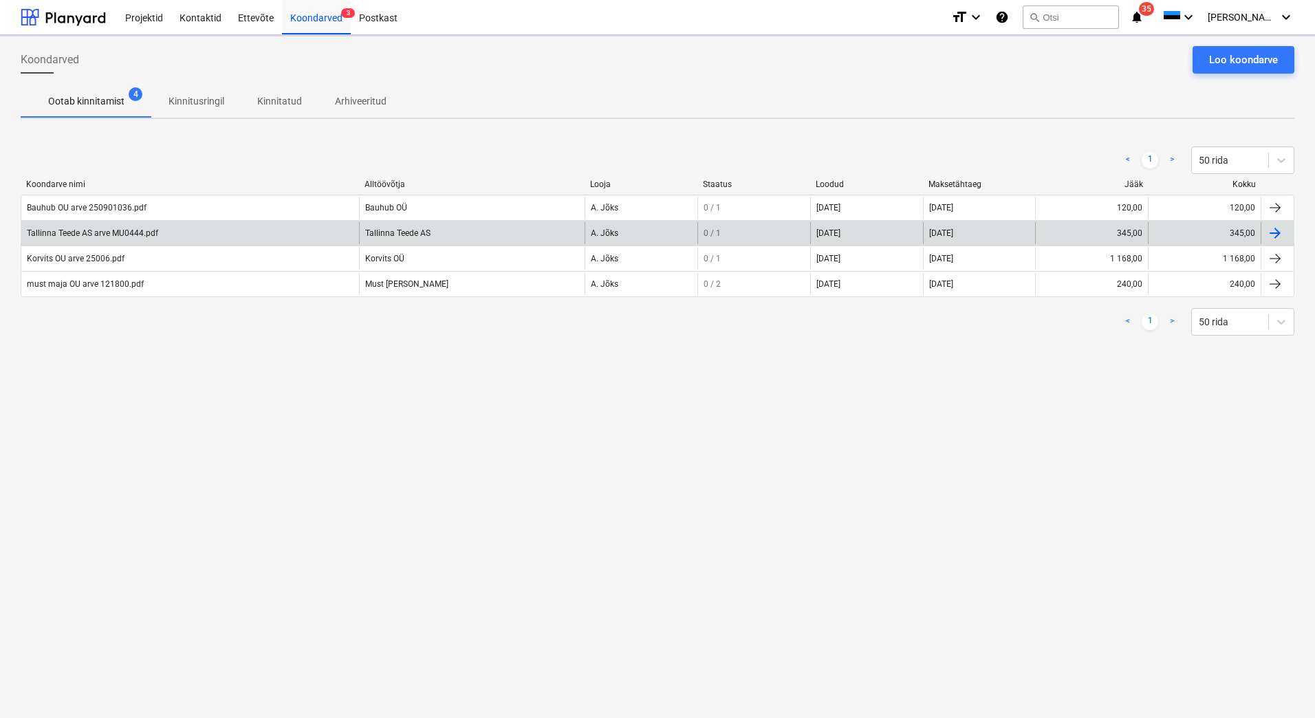
click at [64, 239] on div "Tallinna Teede AS arve MU0444.pdf" at bounding box center [190, 233] width 338 height 22
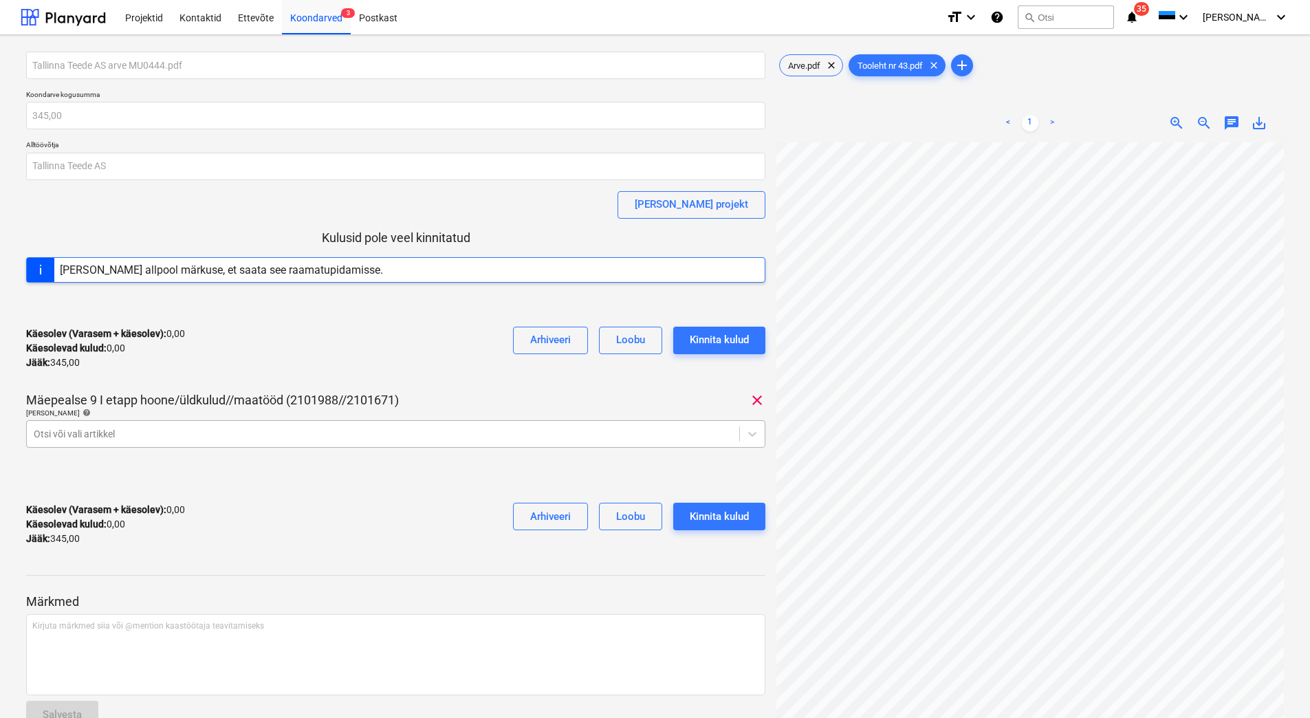
click at [192, 438] on div at bounding box center [383, 434] width 699 height 14
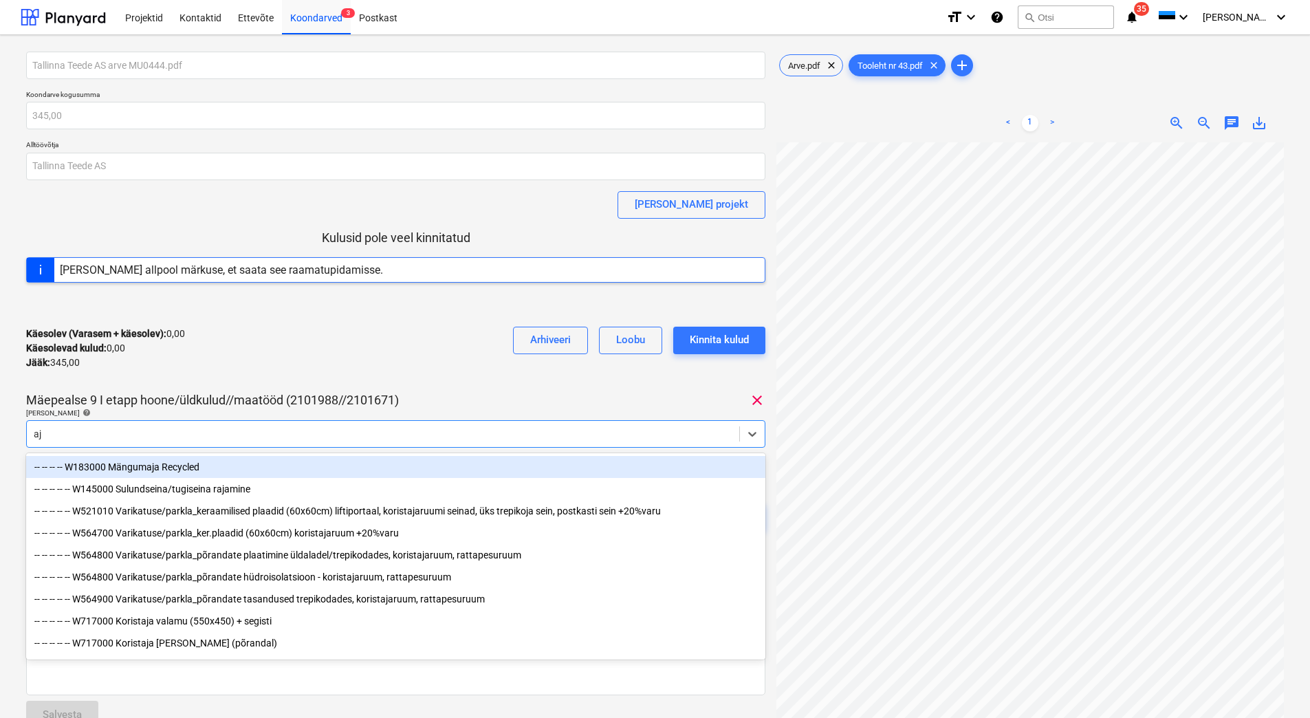
type input "a"
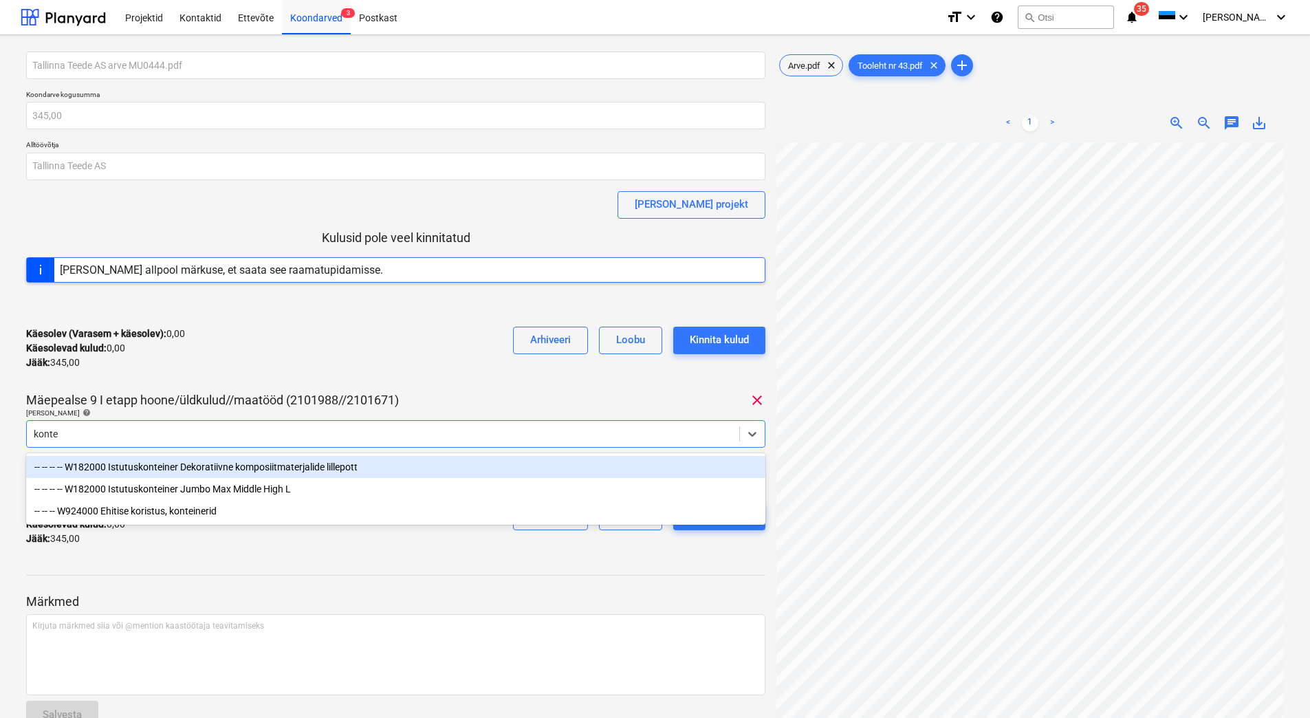
type input "kontei"
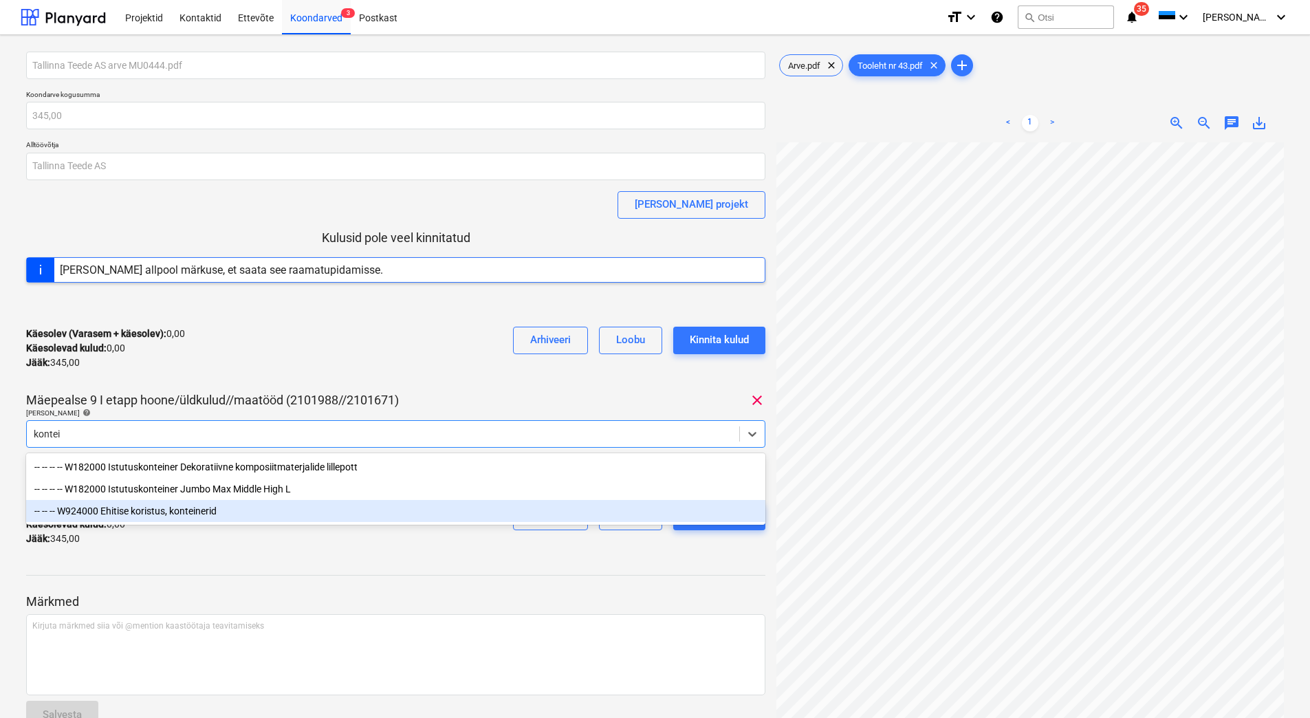
click at [185, 511] on div "-- -- -- W924000 Ehitise koristus, konteinerid" at bounding box center [396, 511] width 740 height 22
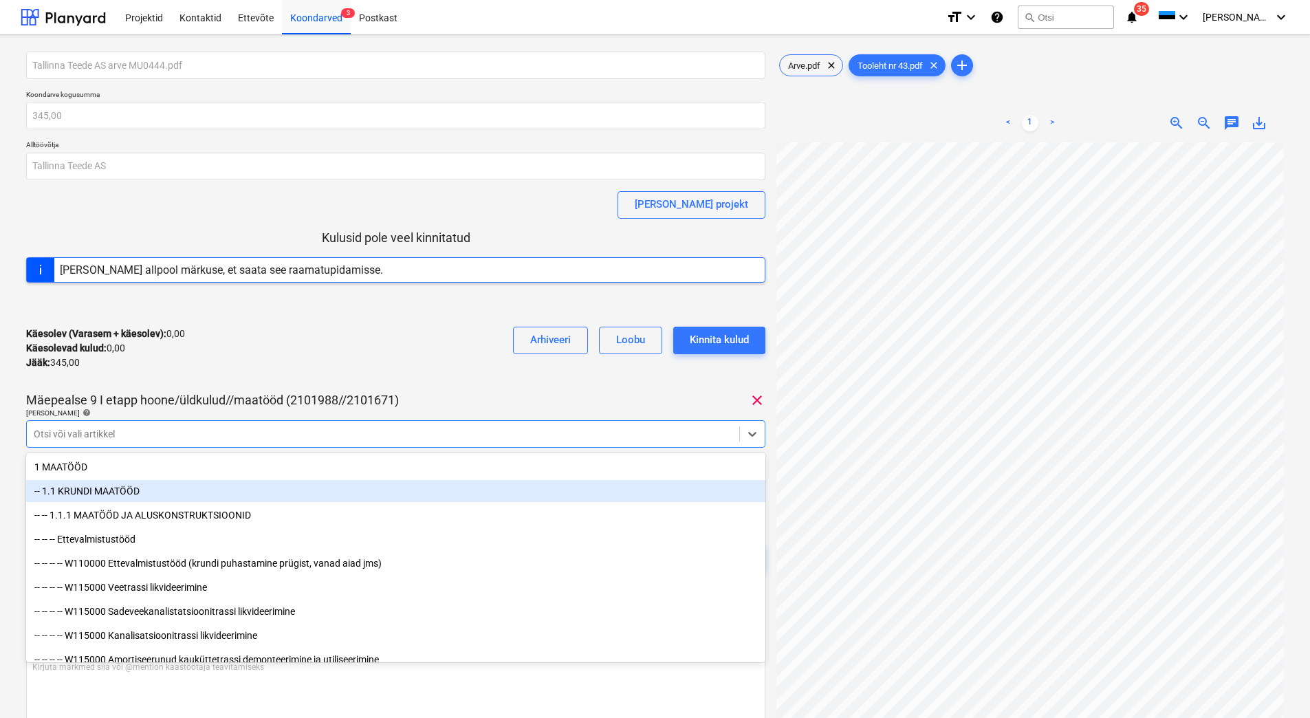
click at [258, 371] on div "Käesolev (Varasem + käesolev) : 0,00 Käesolevad kulud : 0,00 Jääk : 345,00 Arhi…" at bounding box center [396, 348] width 740 height 65
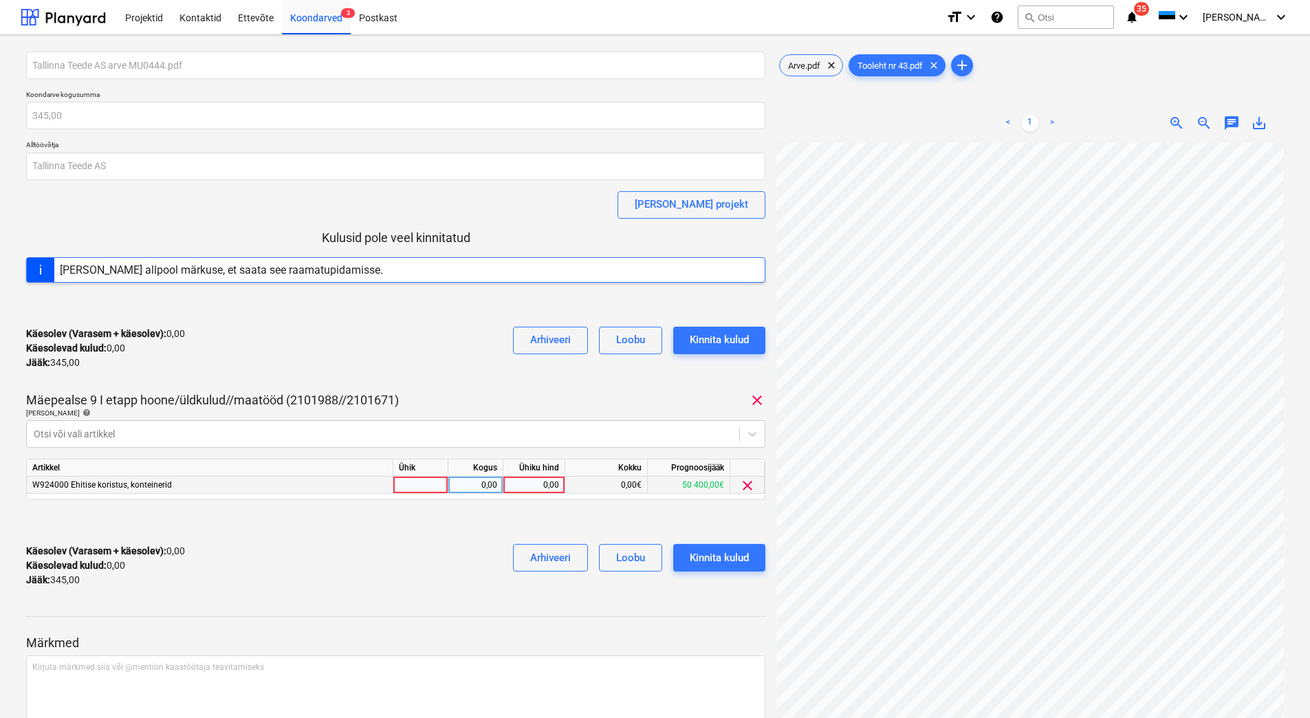
click at [524, 481] on div "0,00" at bounding box center [534, 485] width 50 height 17
type input "345"
click at [437, 560] on div "Käesolev (Varasem + käesolev) : 345,00 Käesolevad kulud : 345,00 Jääk : 0,00 Ar…" at bounding box center [396, 565] width 740 height 65
click at [697, 553] on div "Kinnita kulud" at bounding box center [719, 558] width 59 height 18
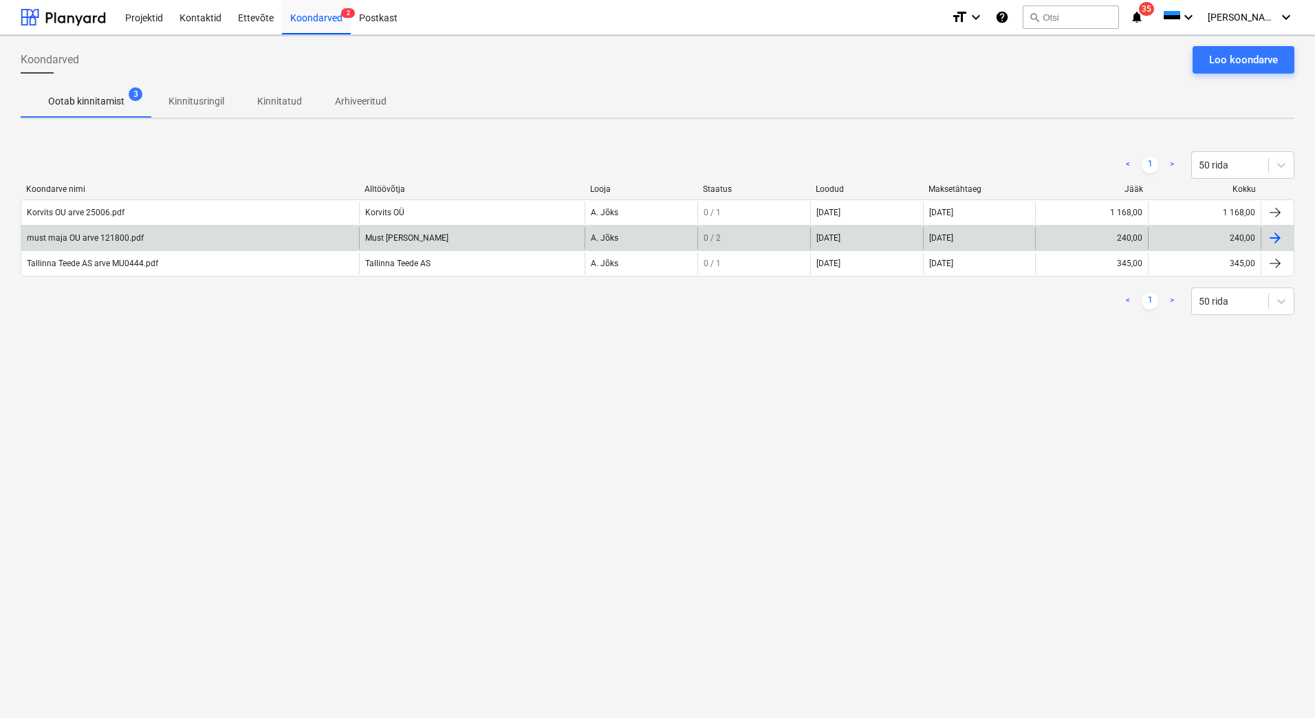
click at [111, 240] on div "must maja OU arve 121800.pdf" at bounding box center [85, 238] width 117 height 10
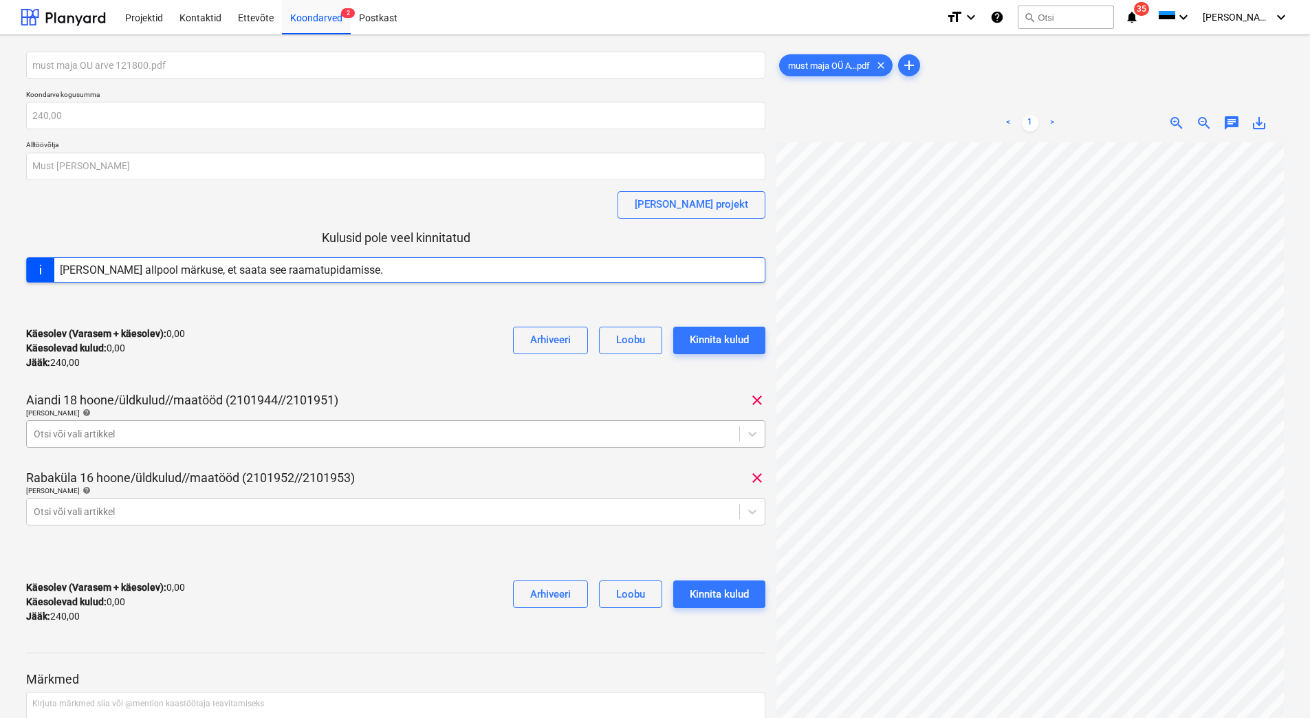
click at [131, 433] on div at bounding box center [383, 434] width 699 height 14
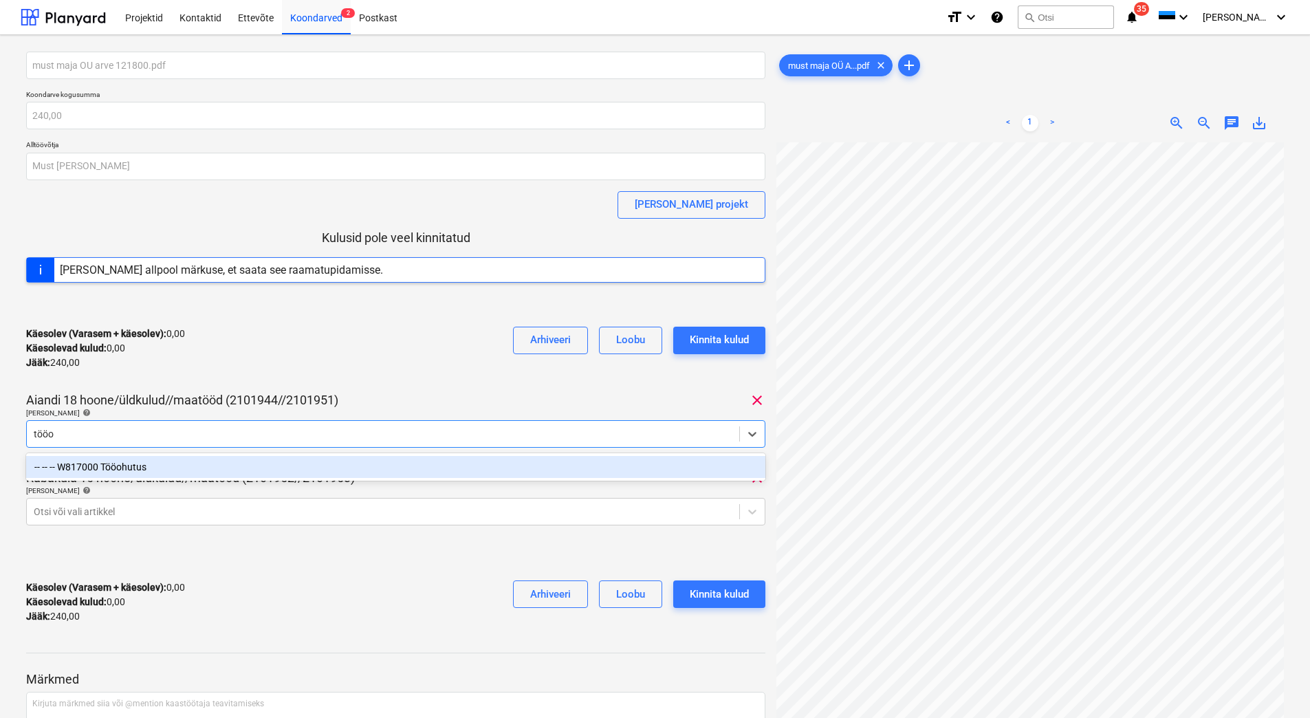
type input "tööoh"
click at [131, 468] on div "-- -- -- W817000 Tööohutus" at bounding box center [396, 467] width 740 height 22
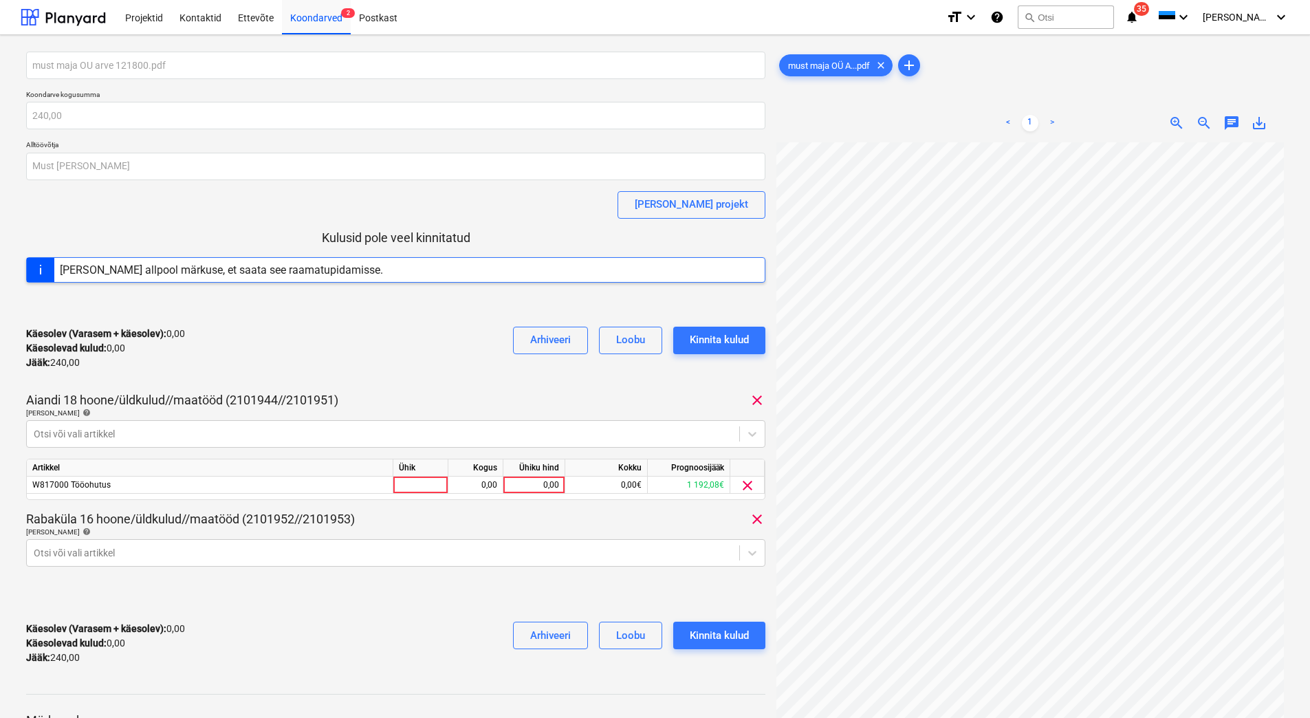
click at [202, 366] on div "Käesolev (Varasem + käesolev) : 0,00 Käesolevad kulud : 0,00 Jääk : 240,00 Arhi…" at bounding box center [396, 348] width 740 height 65
click at [132, 547] on div at bounding box center [383, 553] width 699 height 14
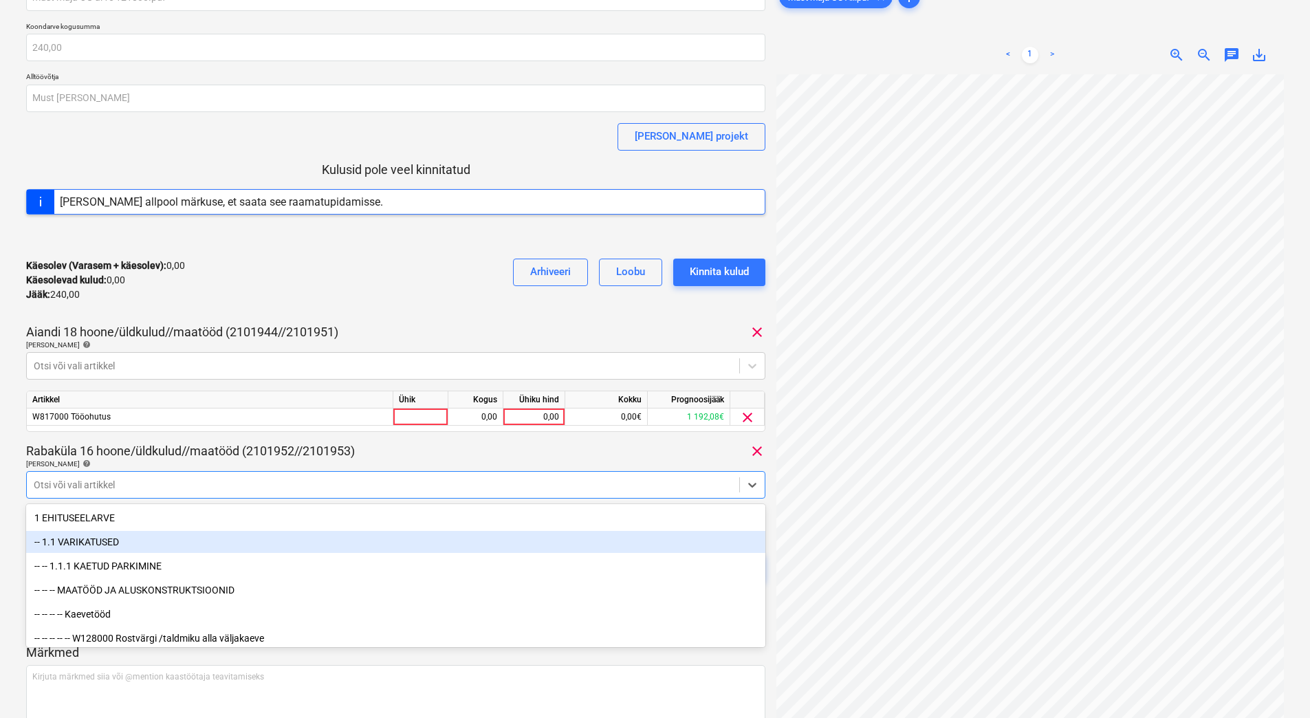
scroll to position [69, 0]
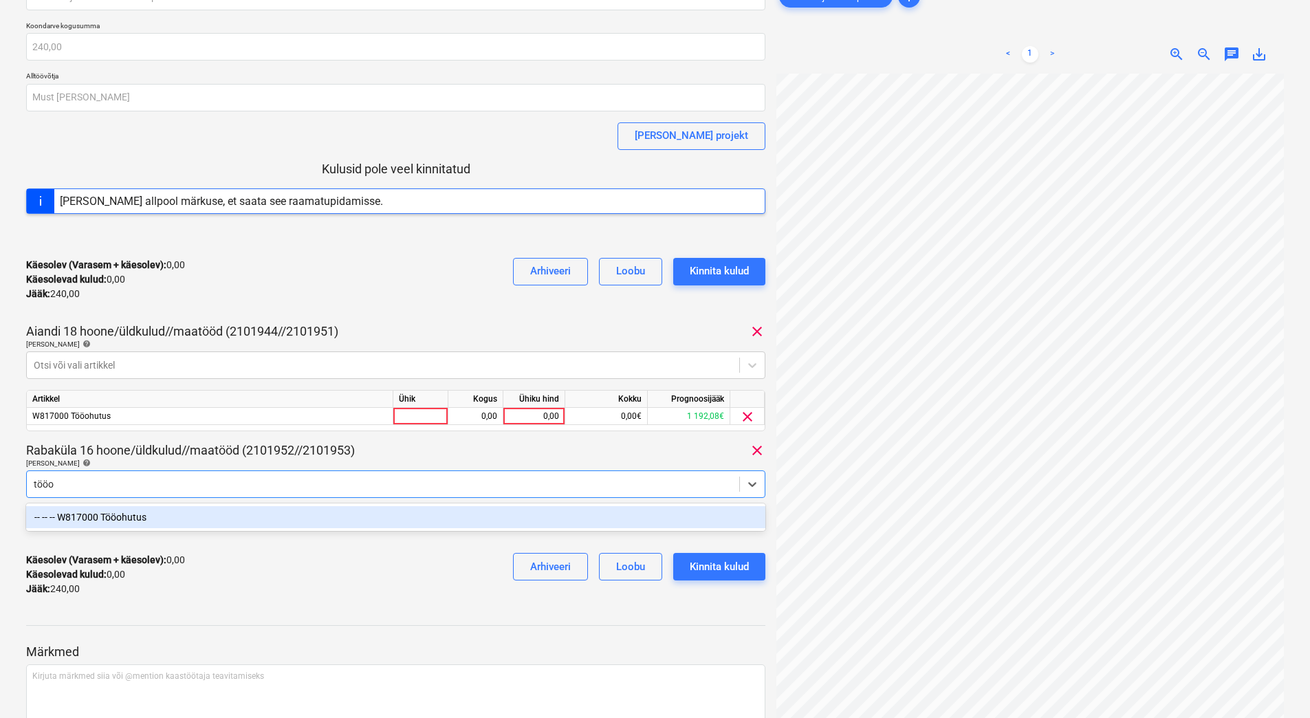
type input "tööoh"
click at [136, 520] on div "-- -- -- W817000 Tööohutus" at bounding box center [396, 517] width 740 height 22
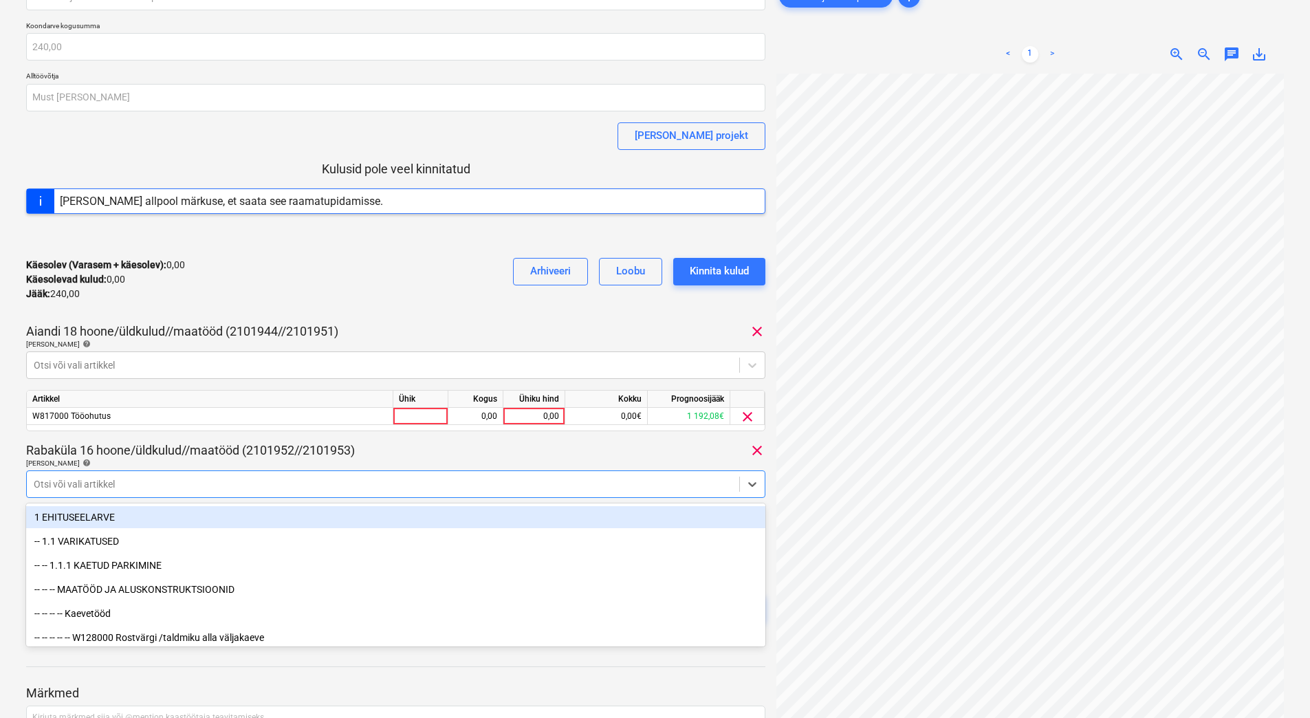
click at [274, 300] on div "Käesolev (Varasem + käesolev) : 0,00 Käesolevad kulud : 0,00 Jääk : 240,00 Arhi…" at bounding box center [396, 279] width 740 height 65
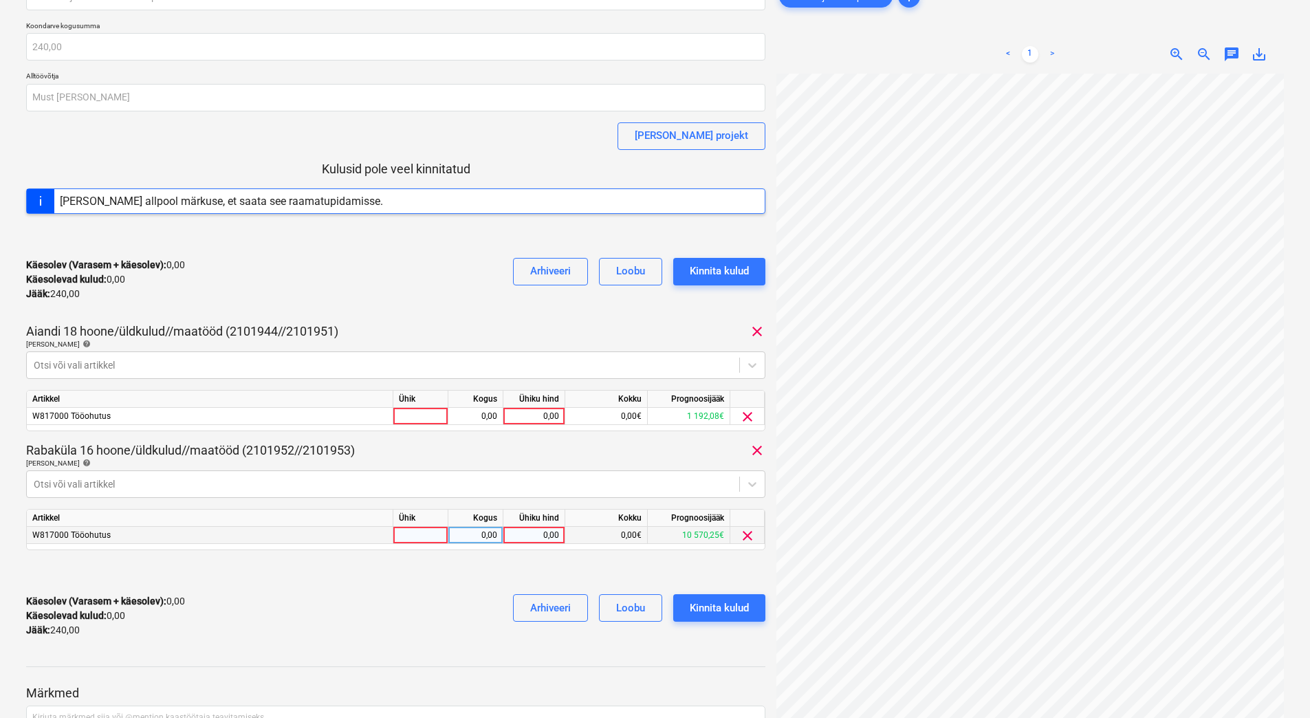
click at [532, 538] on div "0,00" at bounding box center [534, 535] width 50 height 17
type input "120"
click at [526, 418] on div "0,00" at bounding box center [534, 416] width 50 height 17
type input "120"
click at [550, 457] on div "Rabaküla 16 hoone/üldkulud//maatööd (2101952//2101953) clear" at bounding box center [396, 450] width 740 height 17
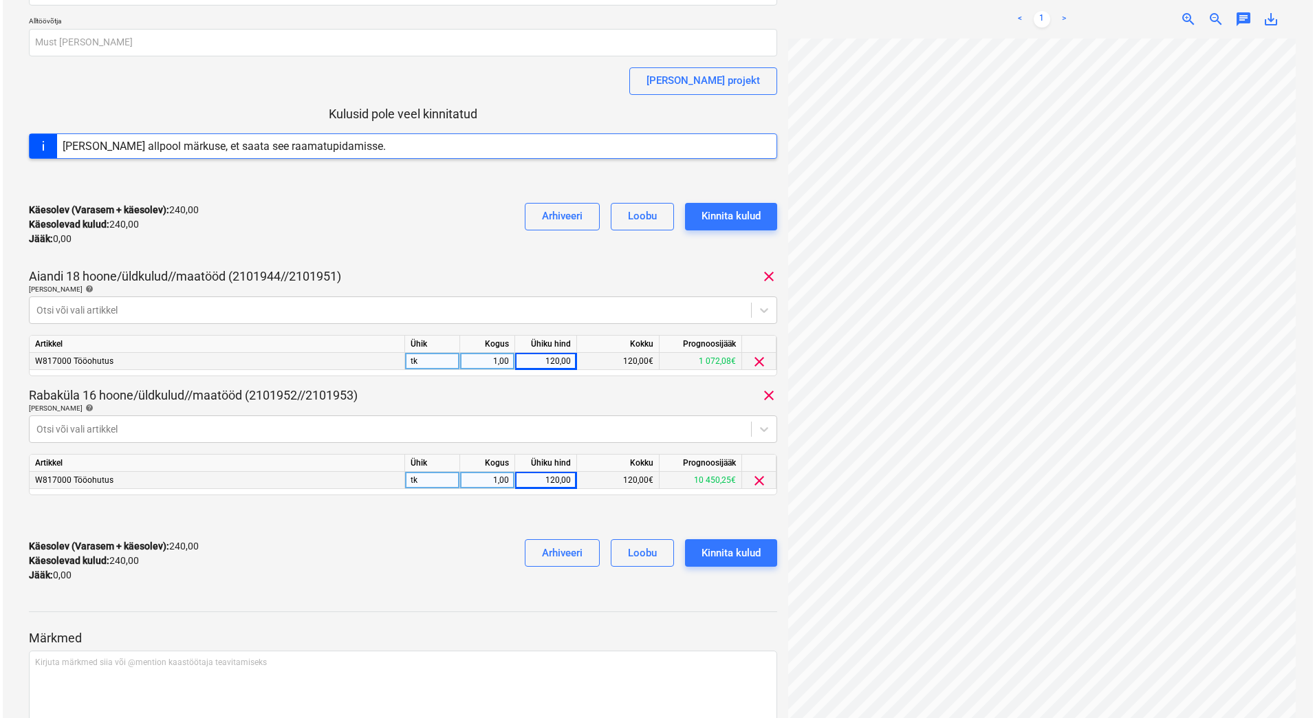
scroll to position [198, 0]
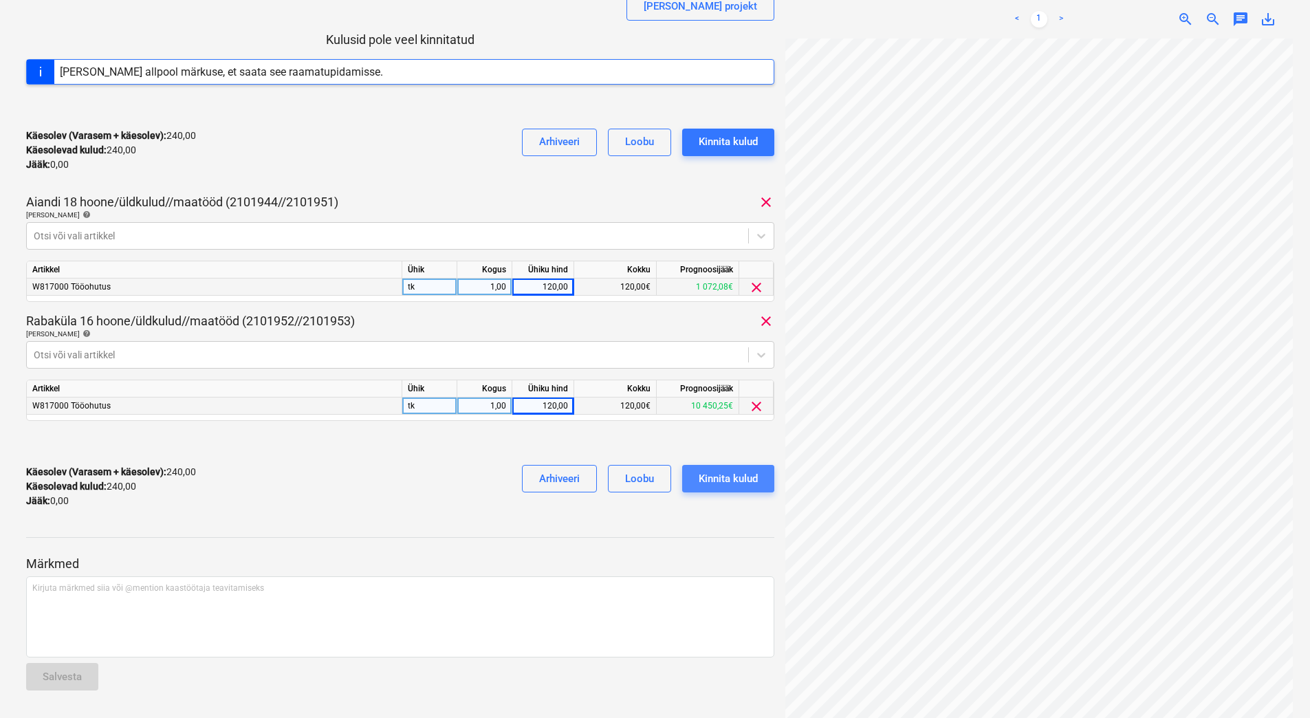
click at [739, 485] on div "Kinnita kulud" at bounding box center [728, 479] width 59 height 18
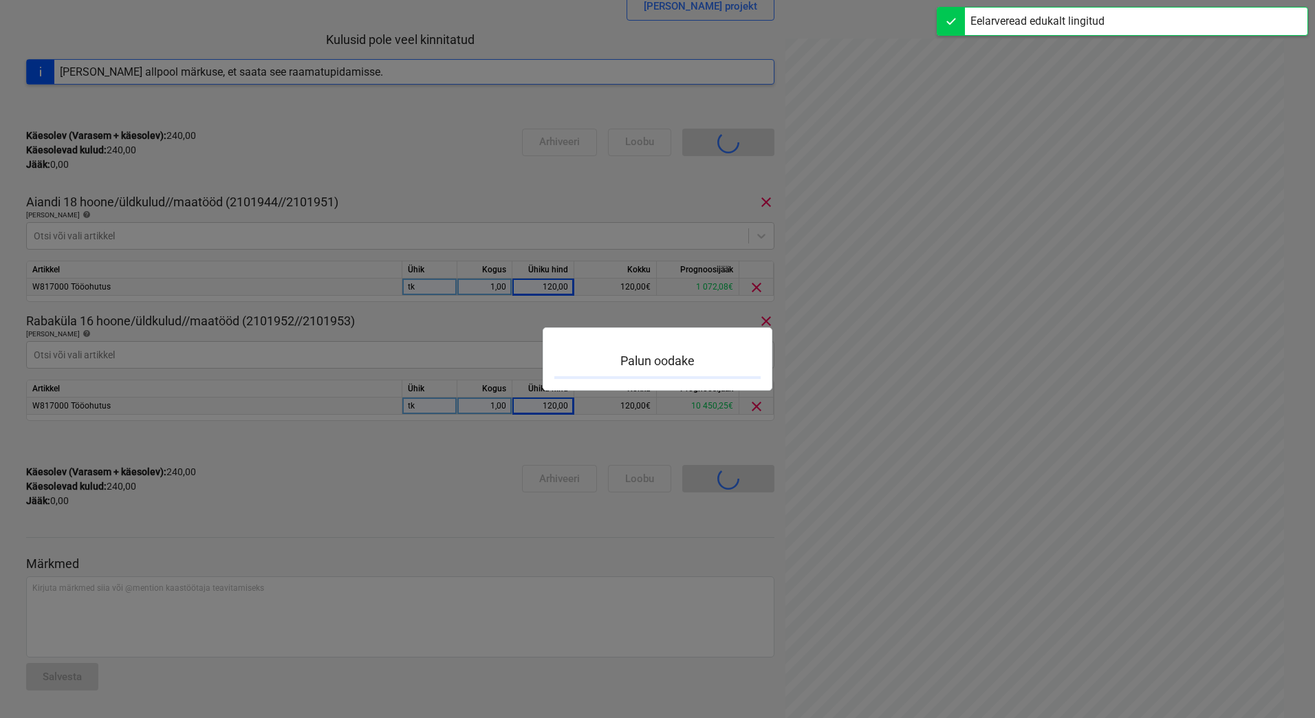
scroll to position [120, 0]
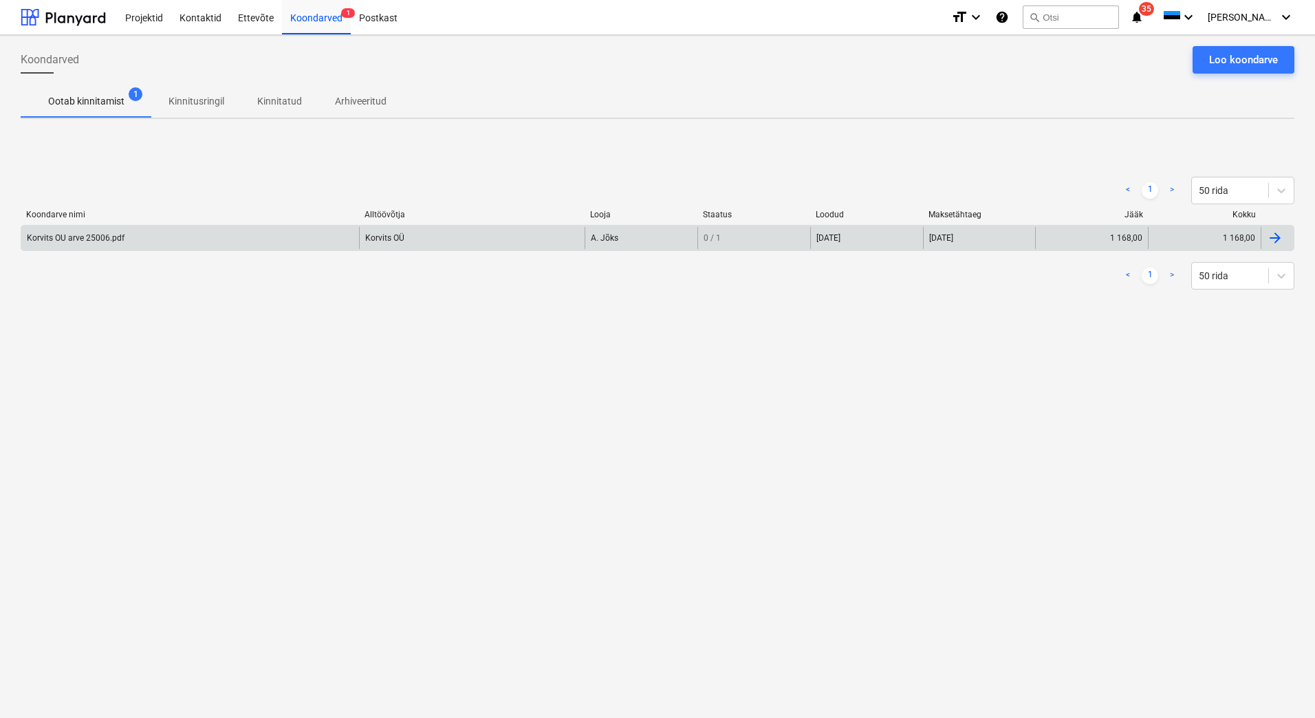
click at [95, 237] on div "Korvits OU arve 25006.pdf" at bounding box center [76, 238] width 98 height 10
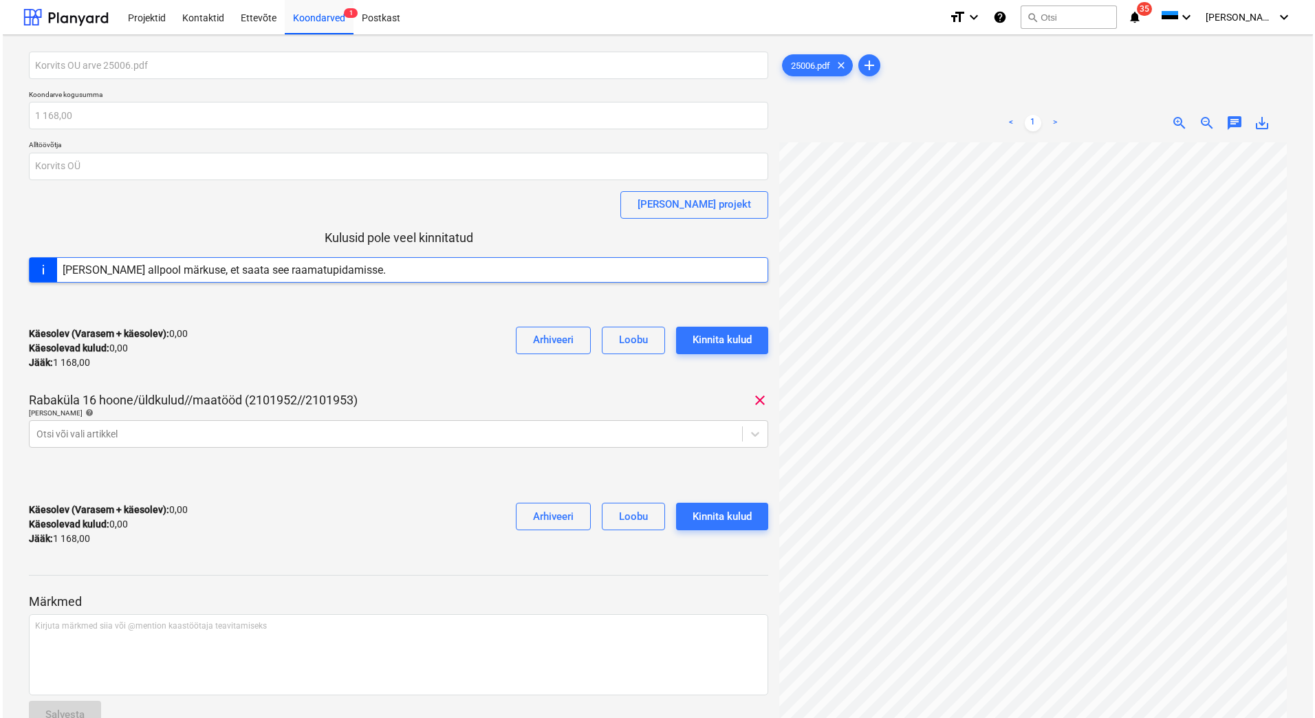
scroll to position [30, 0]
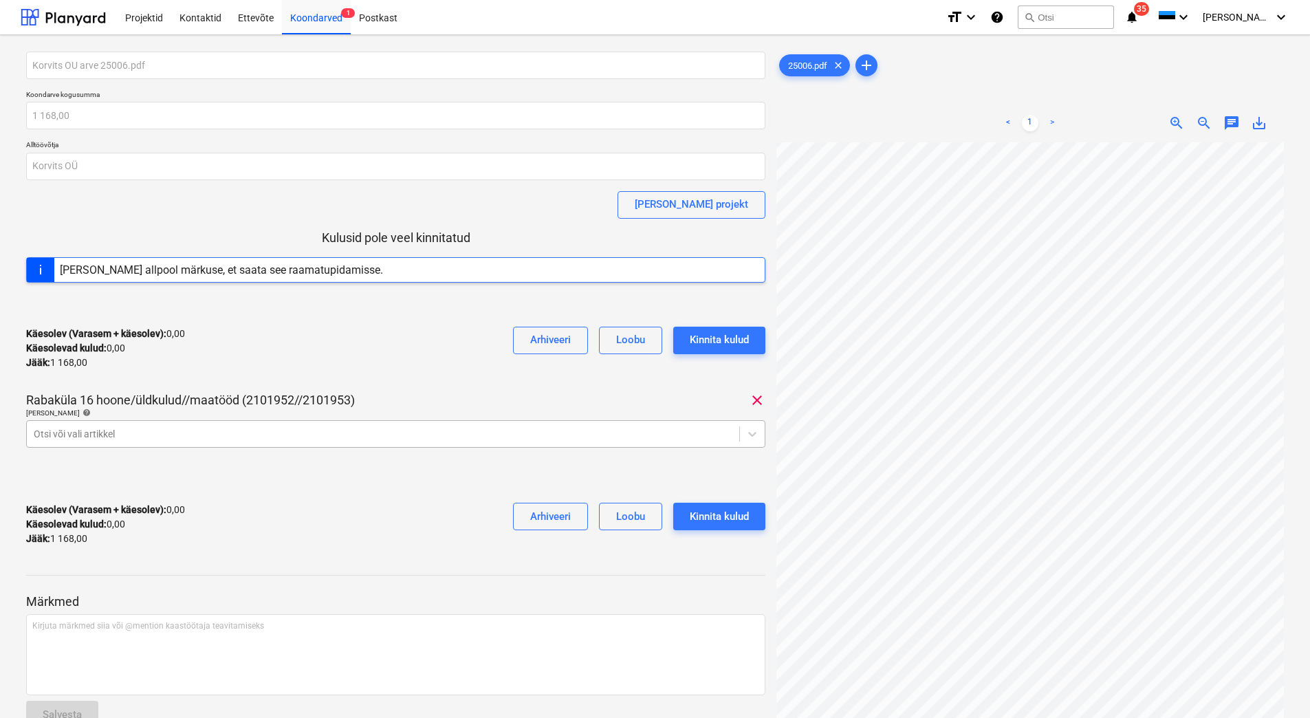
click at [98, 431] on div at bounding box center [383, 434] width 699 height 14
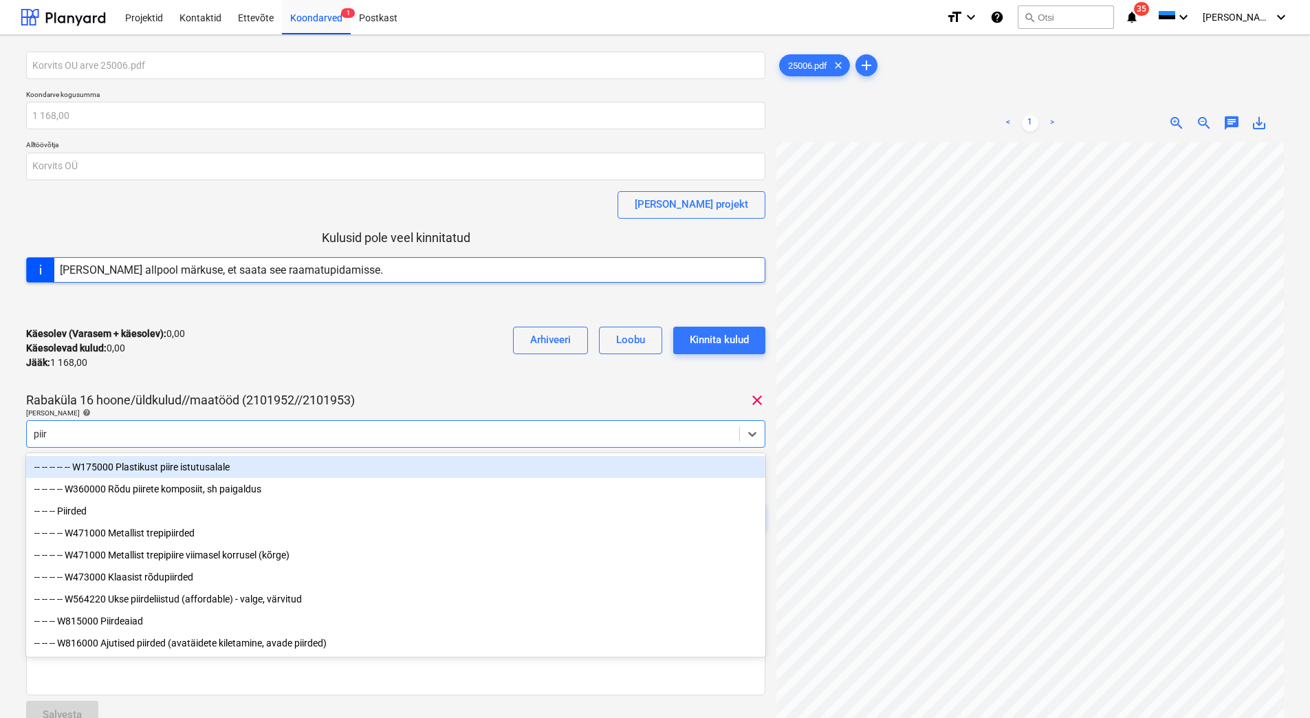
type input "piird"
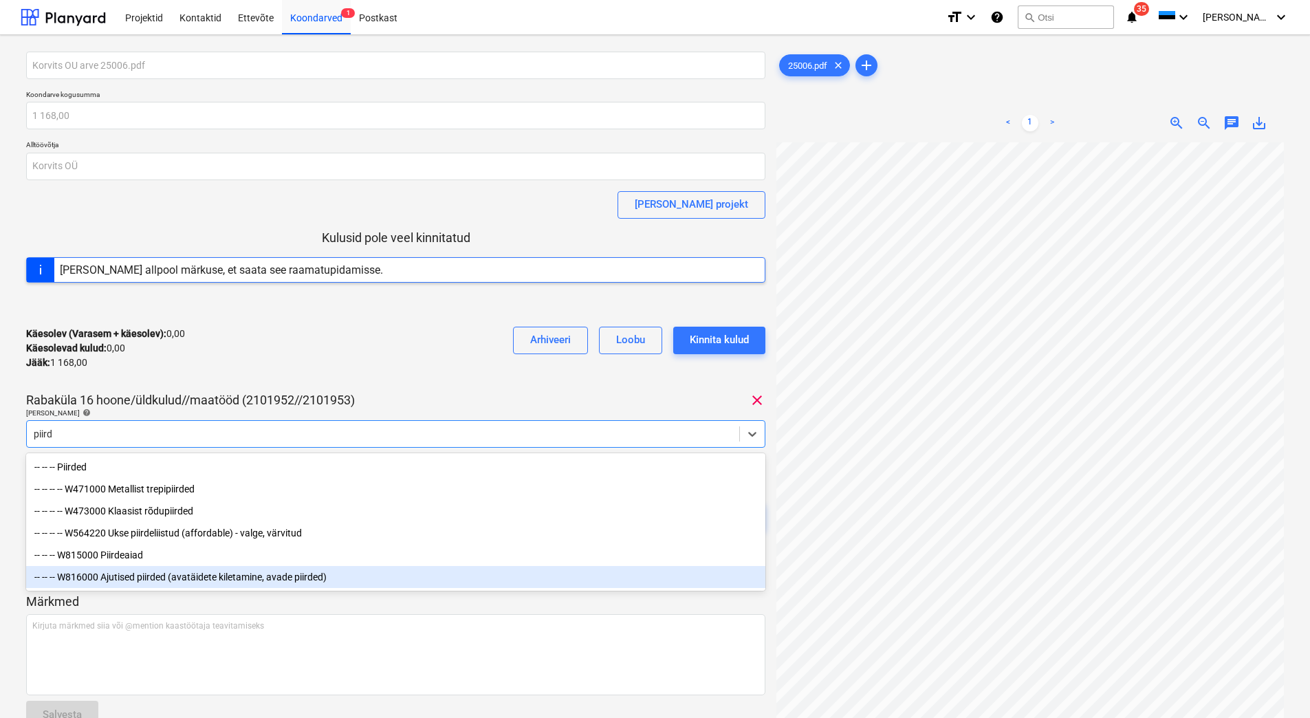
click at [219, 583] on div "-- -- -- W816000 Ajutised piirded (avatäidete kiletamine, avade piirded)" at bounding box center [396, 577] width 740 height 22
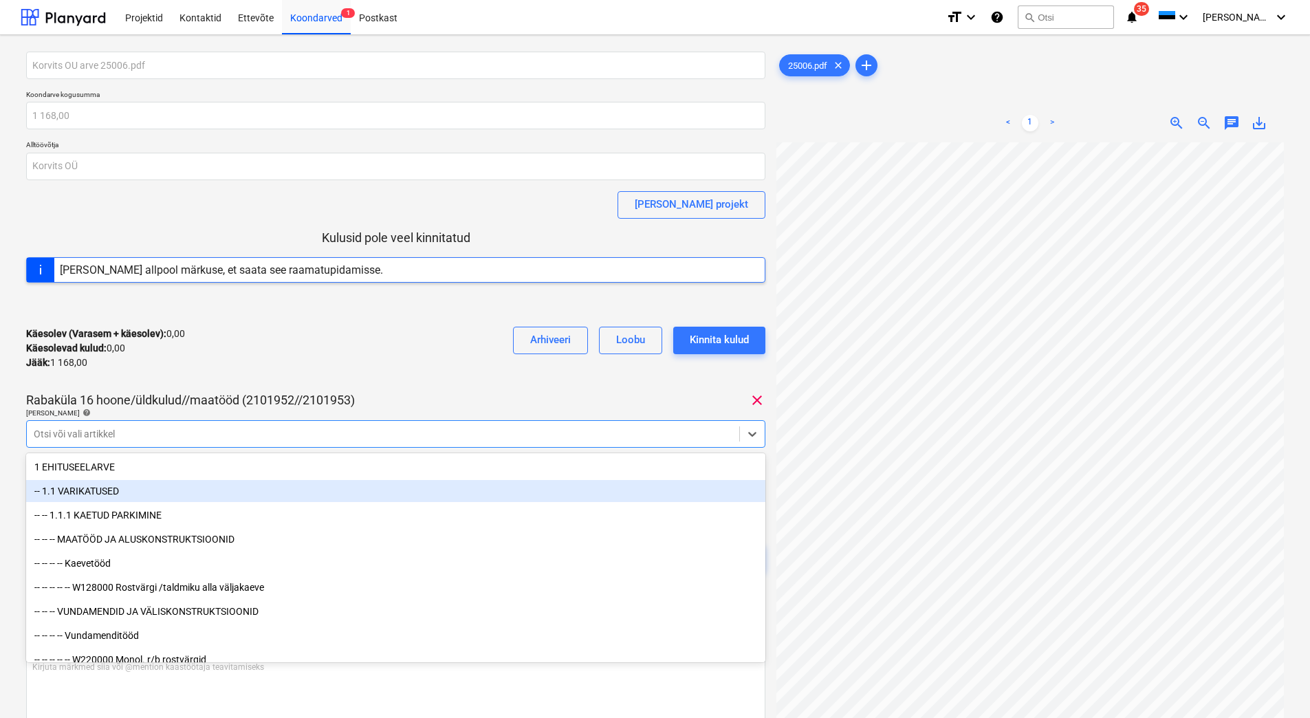
click at [409, 354] on div "Käesolev (Varasem + käesolev) : 0,00 Käesolevad kulud : 0,00 Jääk : 1 168,00 Ar…" at bounding box center [396, 348] width 740 height 65
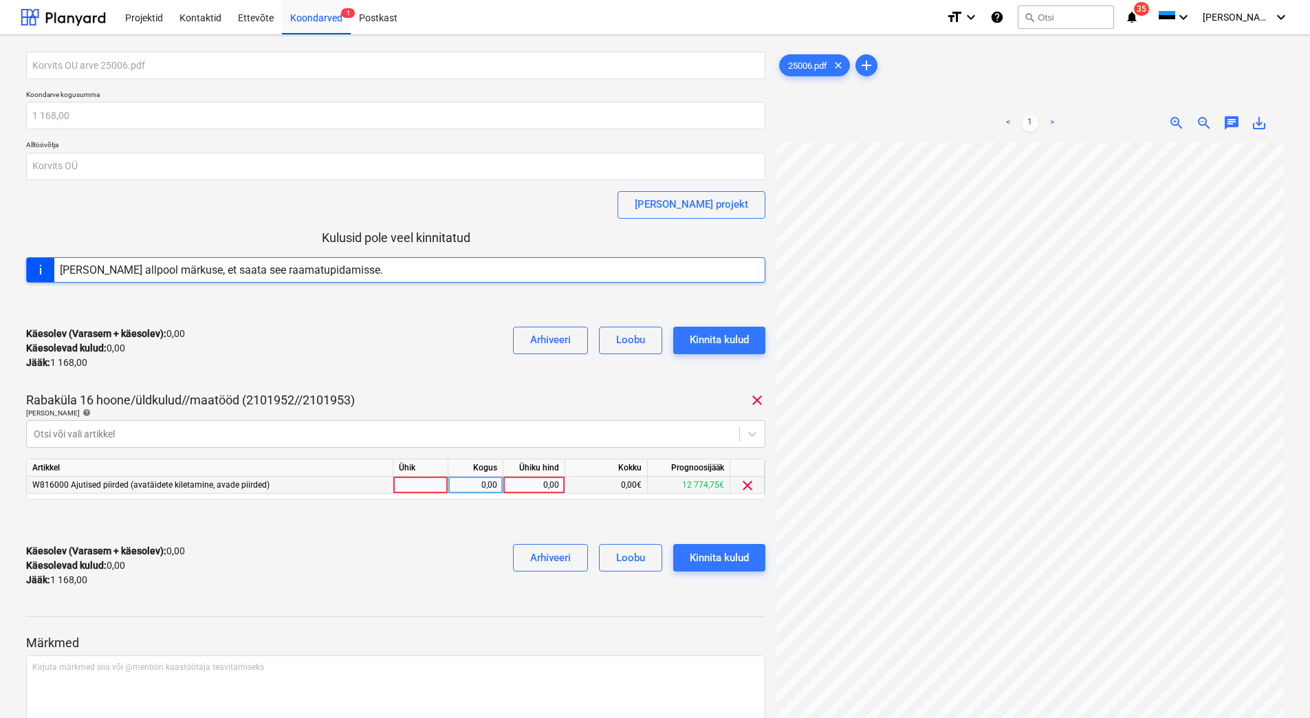
click at [525, 485] on div "0,00" at bounding box center [534, 485] width 50 height 17
type input "1168"
click at [323, 579] on div "Käesolev (Varasem + käesolev) : 0,00 Käesolevad kulud : 0,00 Jääk : 1 168,00 Ar…" at bounding box center [396, 565] width 740 height 65
click at [755, 565] on button "Kinnita kulud" at bounding box center [719, 558] width 92 height 28
